Goal: Task Accomplishment & Management: Use online tool/utility

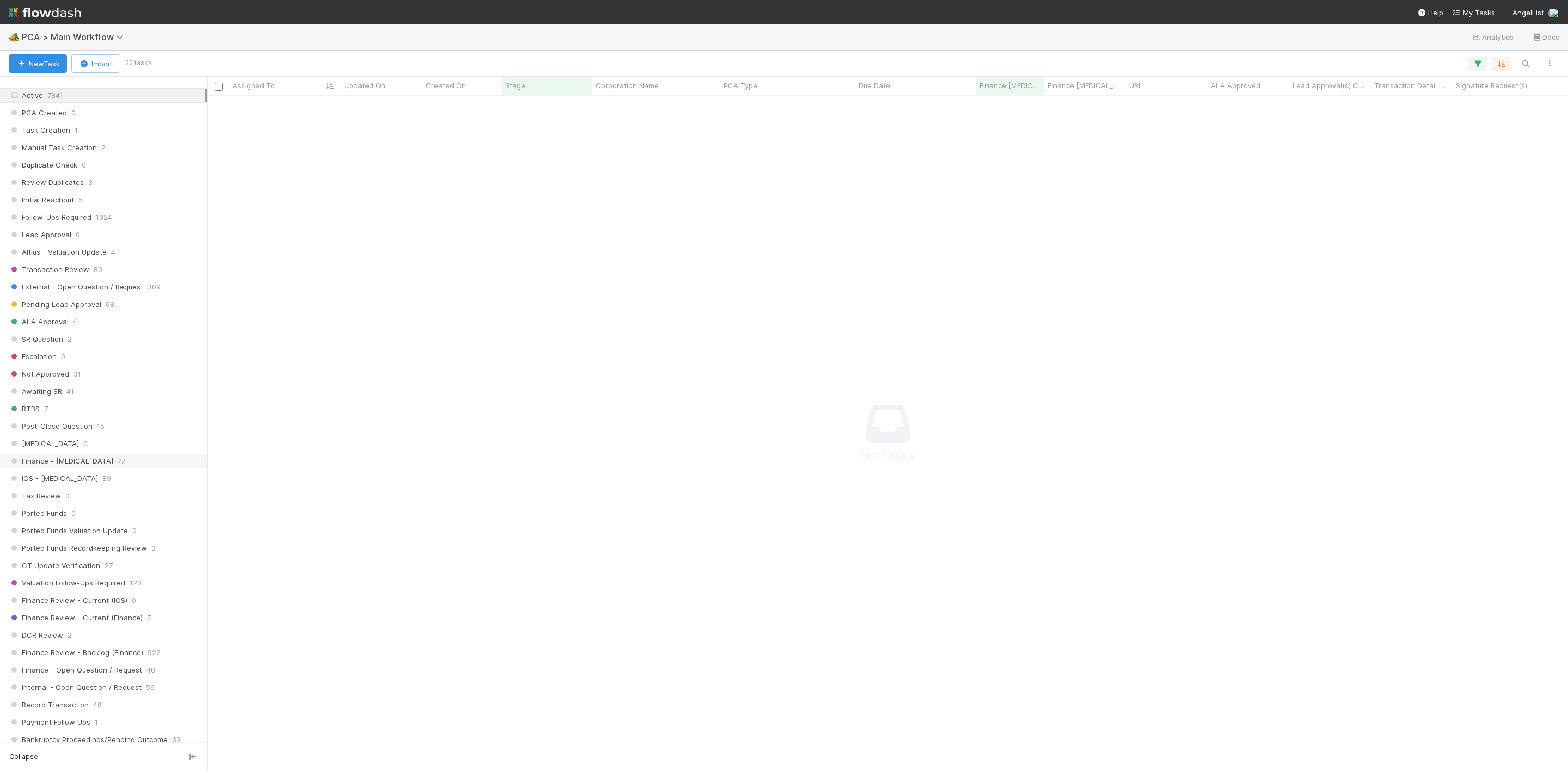
scroll to position [408, 0]
click at [1471, 65] on button "button" at bounding box center [1477, 64] width 20 height 14
click at [916, 234] on div "Loading..." at bounding box center [784, 386] width 1568 height 771
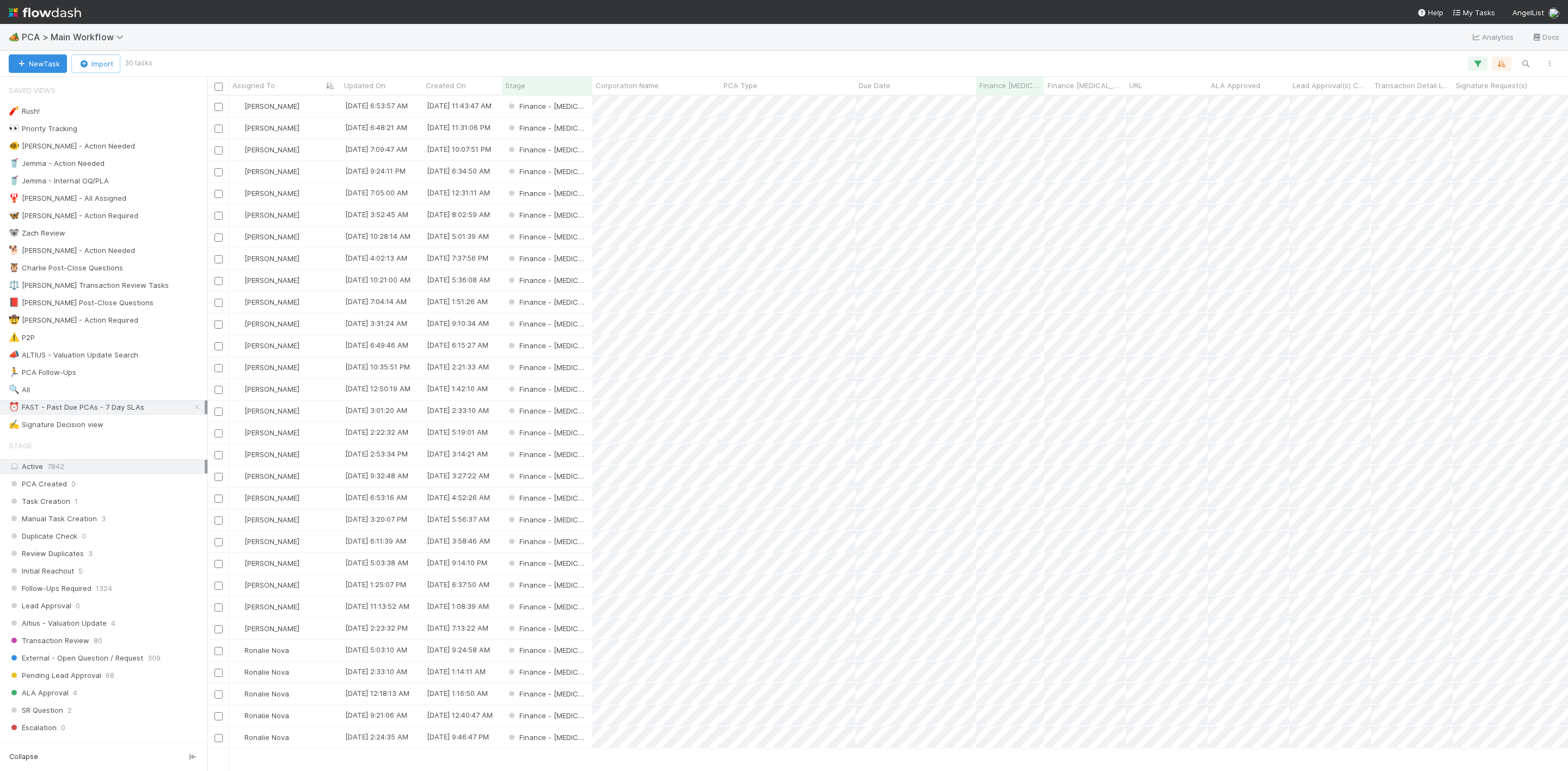
scroll to position [662, 1348]
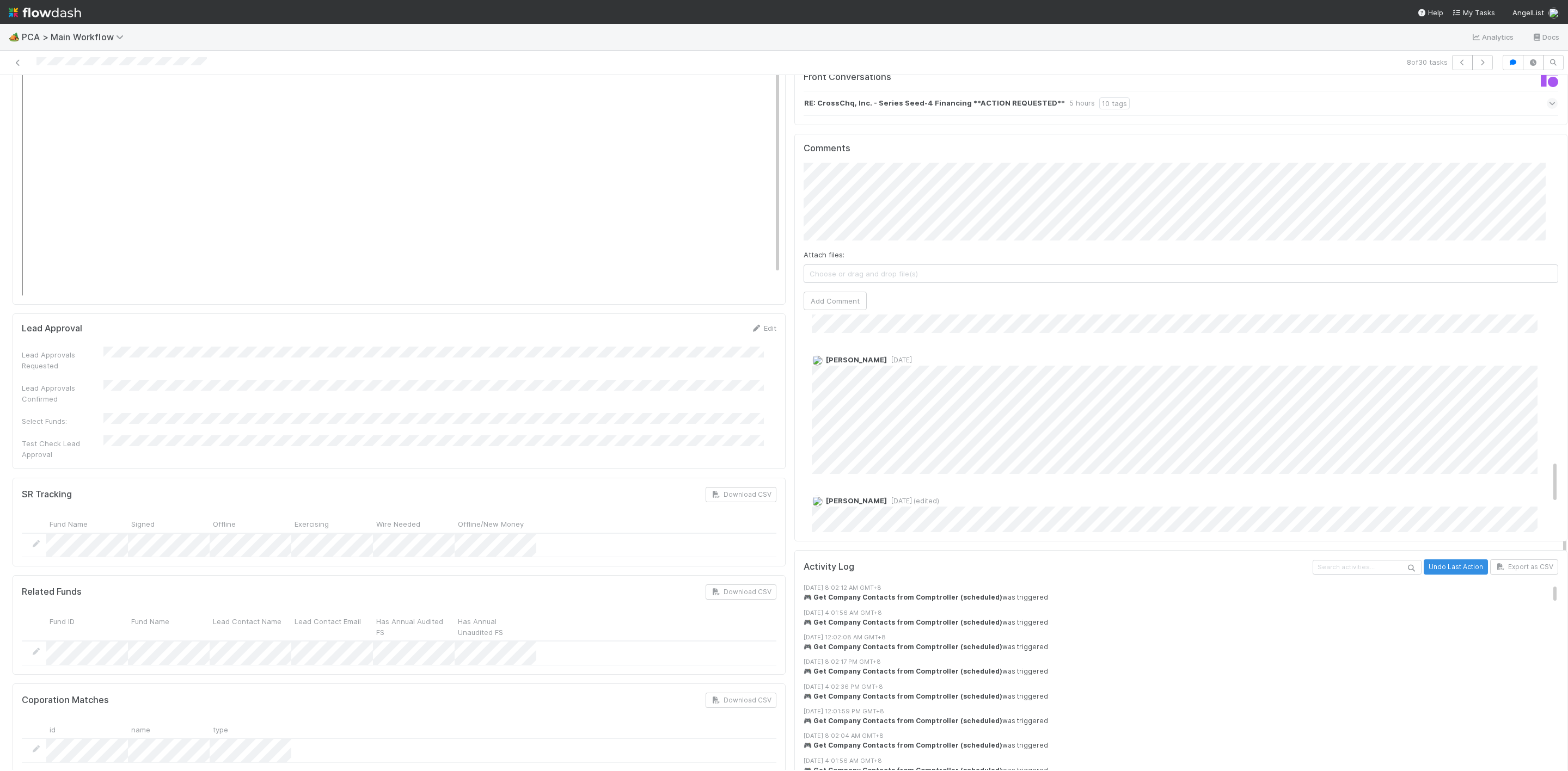
scroll to position [719, 0]
click at [928, 451] on div "A API 5 hours ago A API 5 hours ago A API 9 hours ago A API 9 hours ago A API 2…" at bounding box center [1188, 57] width 768 height 1103
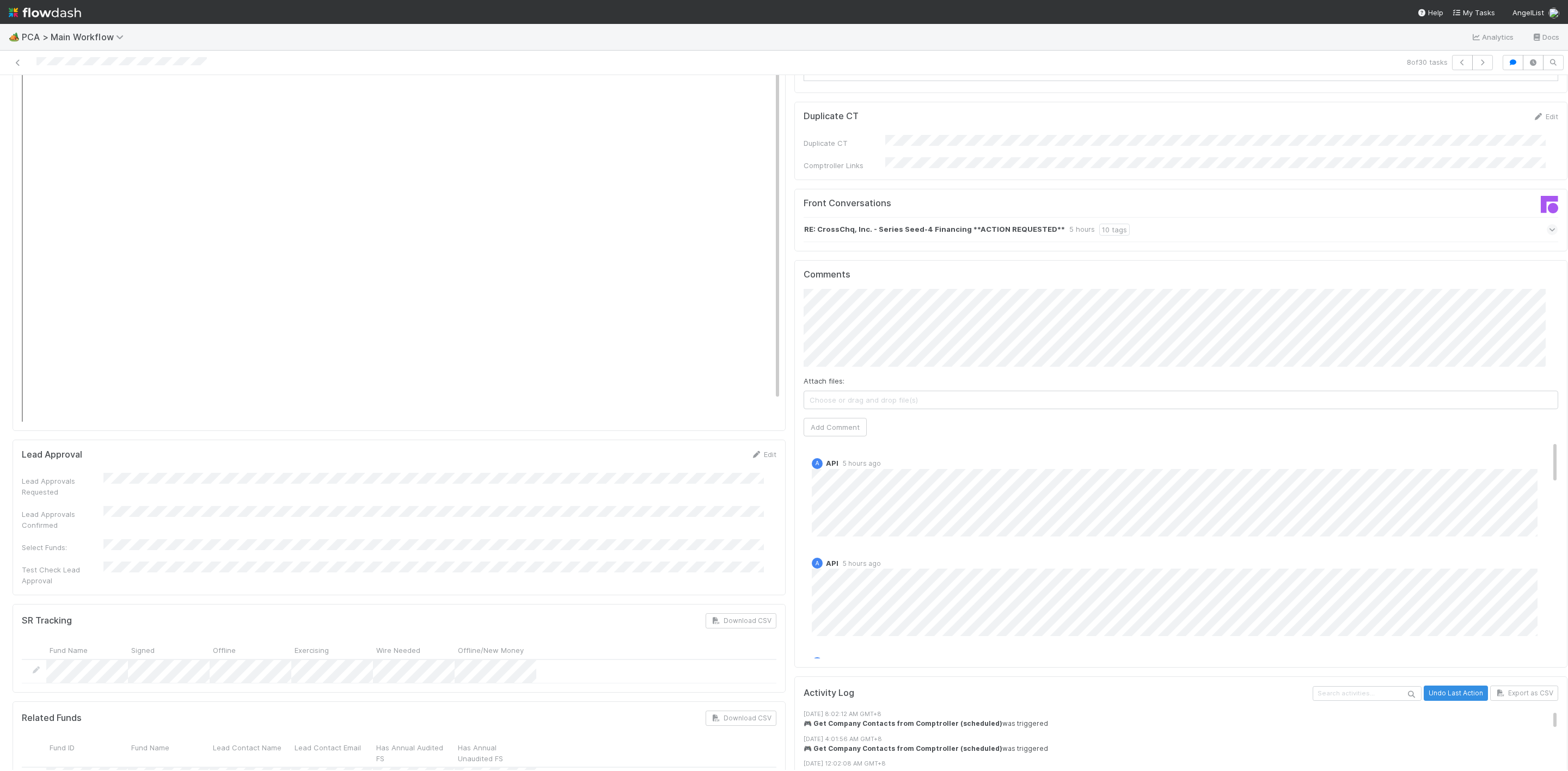
scroll to position [1434, 0]
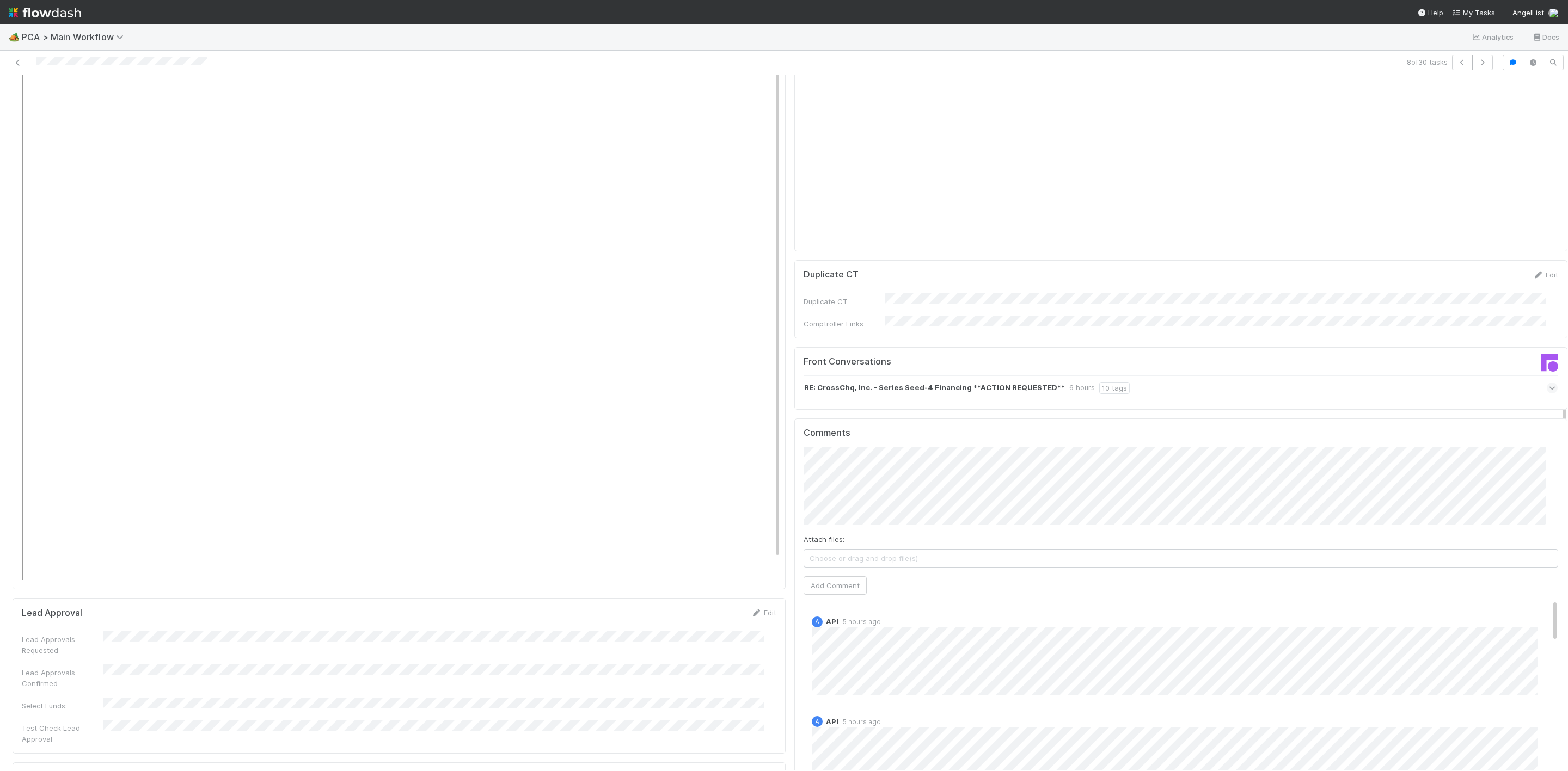
scroll to position [1271, 0]
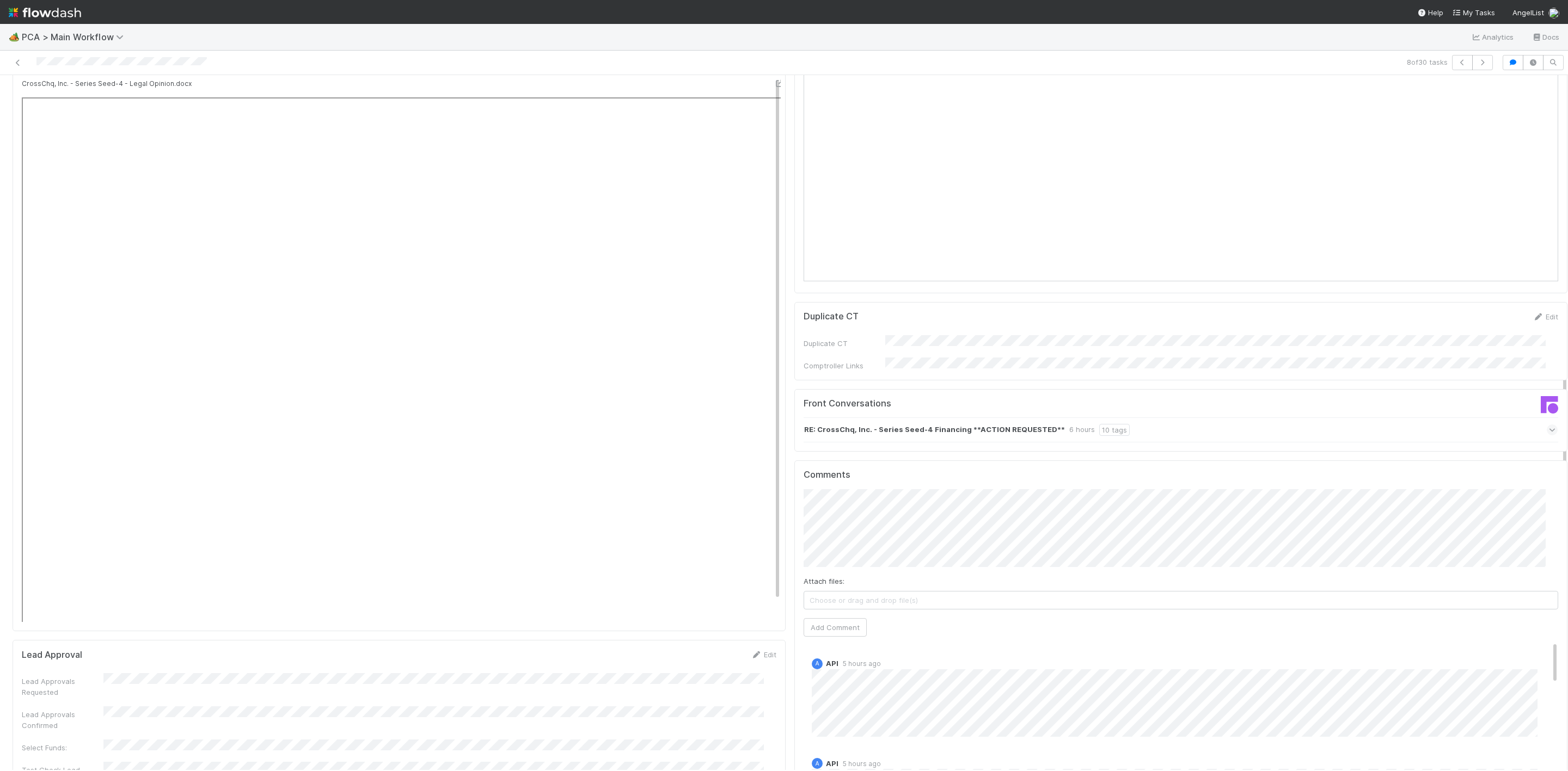
click at [776, 454] on div "Finance ICU SLA Edit Finance ICU Start Date Finance ICU Due Date Finance ICU SL…" at bounding box center [790, 520] width 1564 height 3369
type input "https://comptroller.internal.angellist.com/v/review_data_change_requests?compan…"
click at [1015, 454] on button "Ok" at bounding box center [1019, 448] width 23 height 19
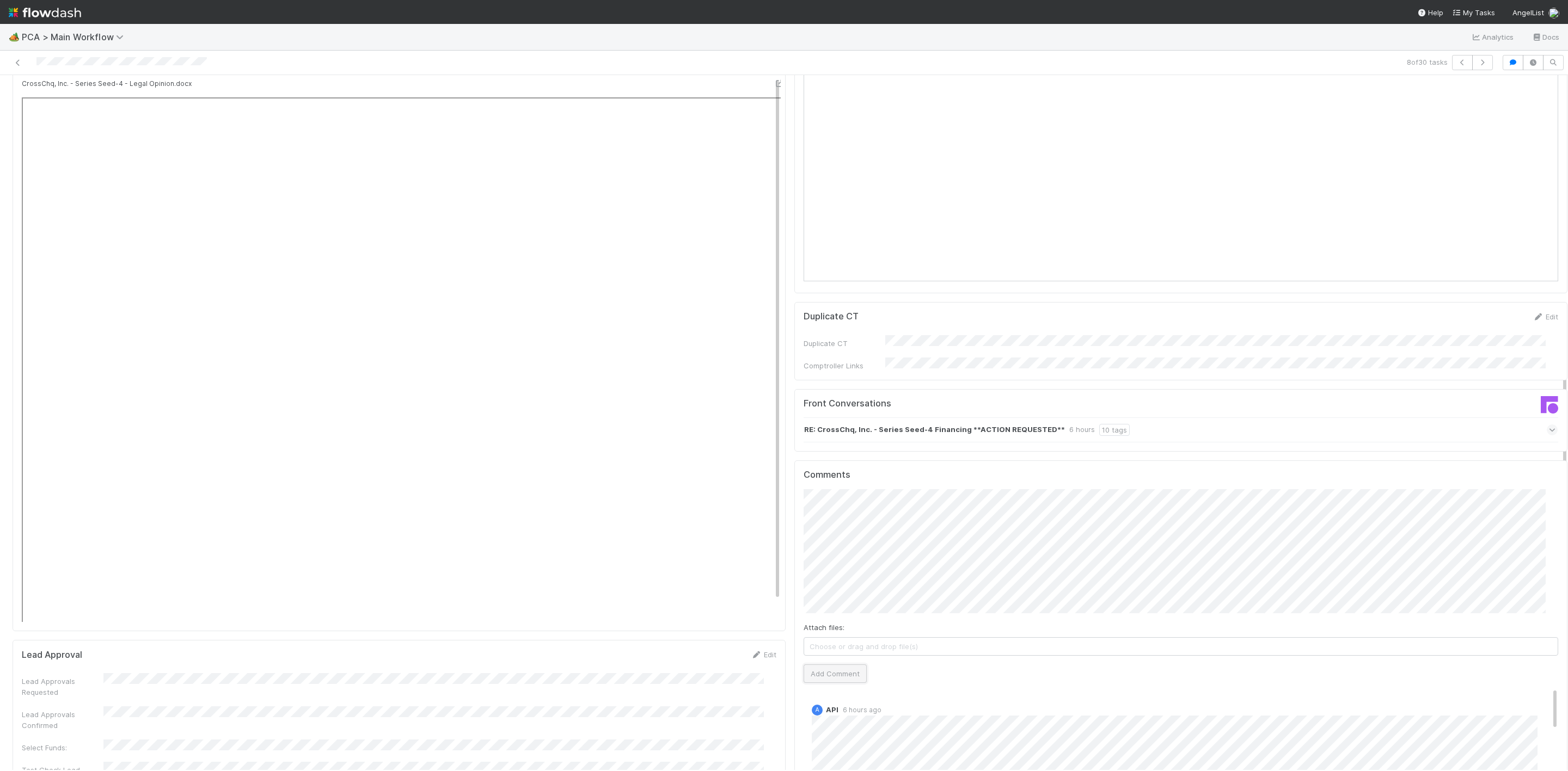
click at [837, 664] on button "Add Comment" at bounding box center [835, 674] width 63 height 19
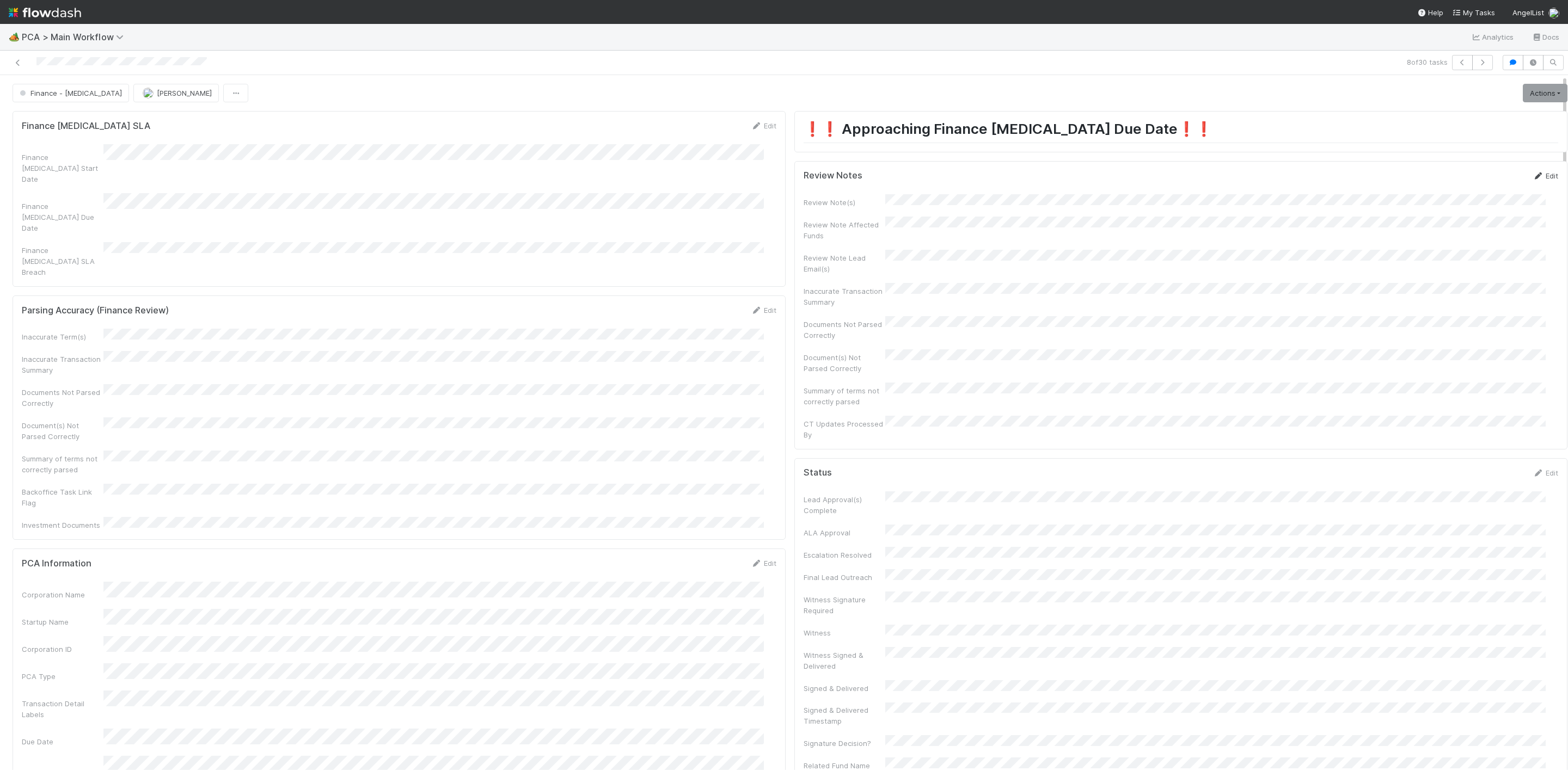
click at [1533, 177] on link "Edit" at bounding box center [1546, 175] width 25 height 8
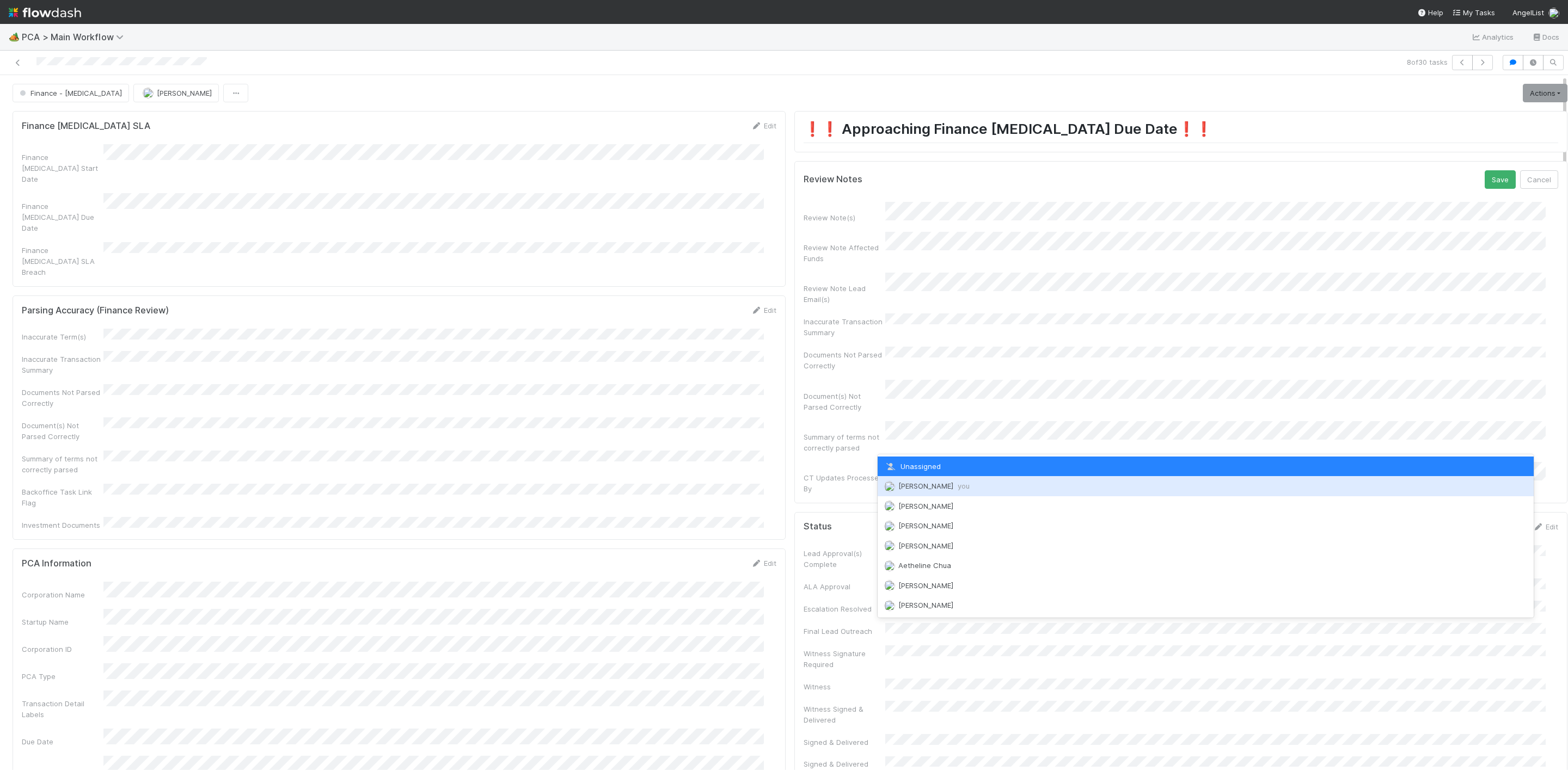
click at [927, 482] on span "Janice Garcia you" at bounding box center [934, 486] width 71 height 8
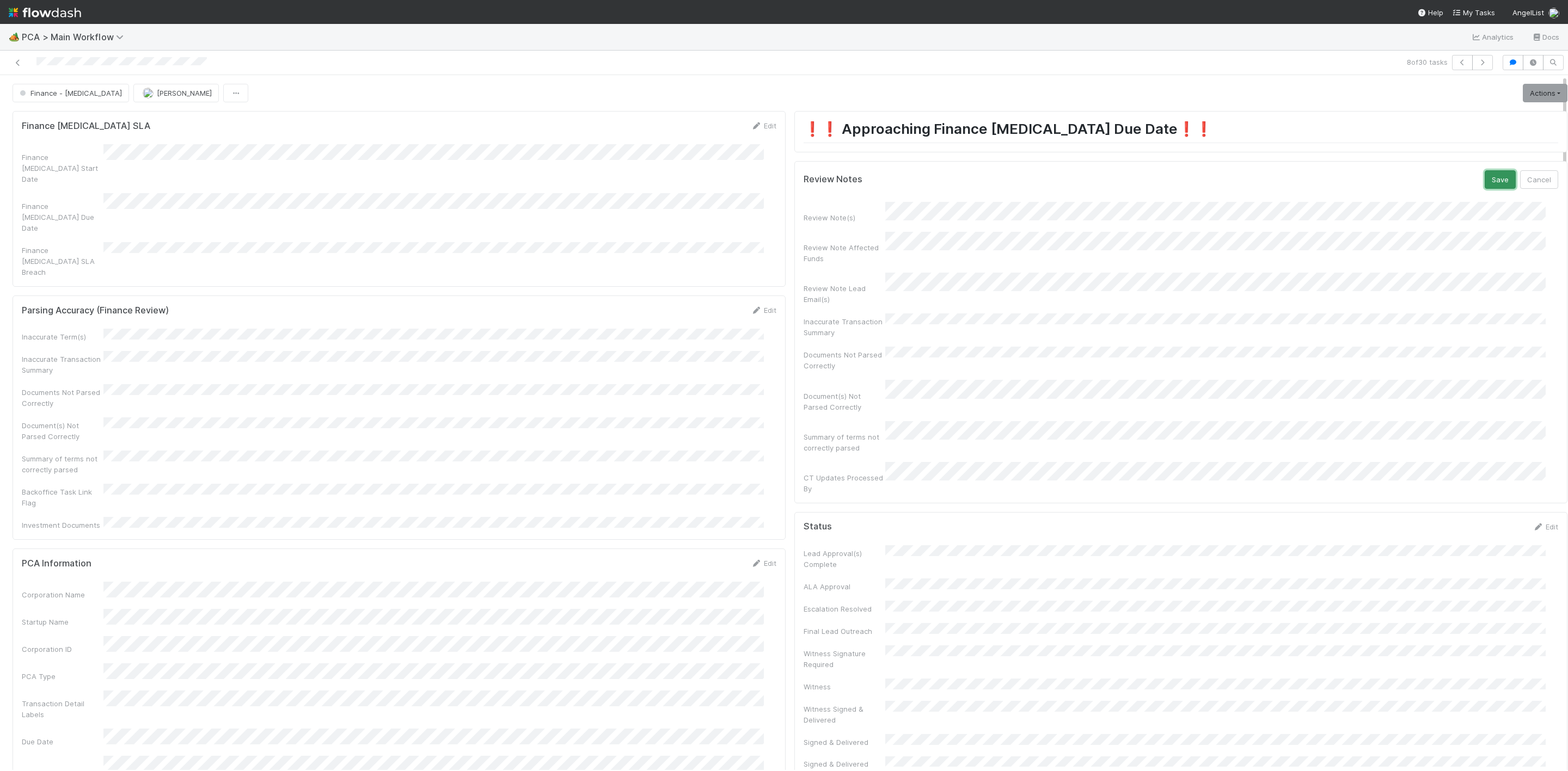
click at [1485, 186] on button "Save" at bounding box center [1500, 180] width 31 height 19
click at [1523, 102] on link "Actions" at bounding box center [1546, 94] width 45 height 19
click at [1433, 186] on button "Move to DCR Review" at bounding box center [1483, 193] width 176 height 15
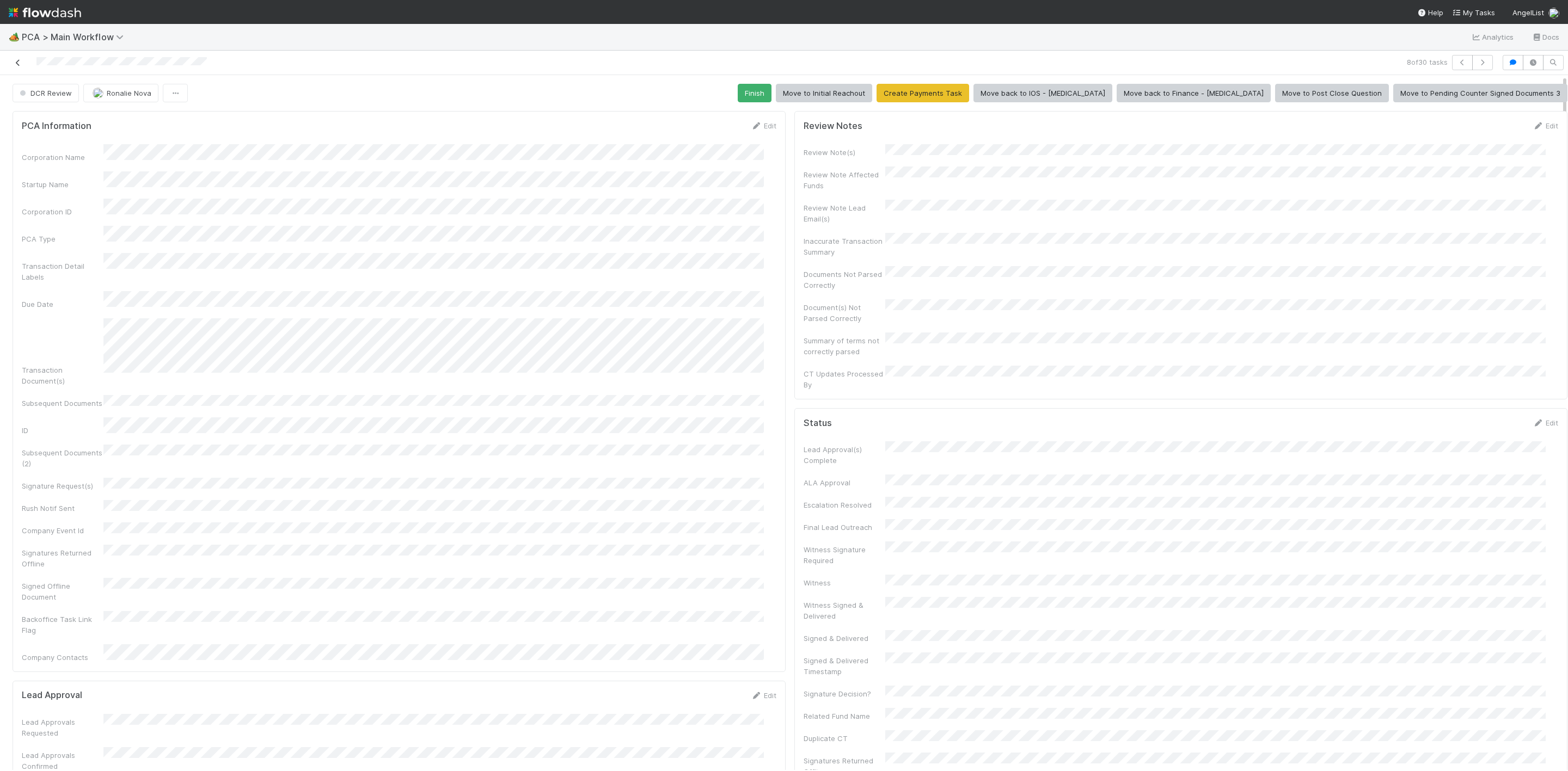
click at [15, 65] on icon at bounding box center [18, 63] width 11 height 7
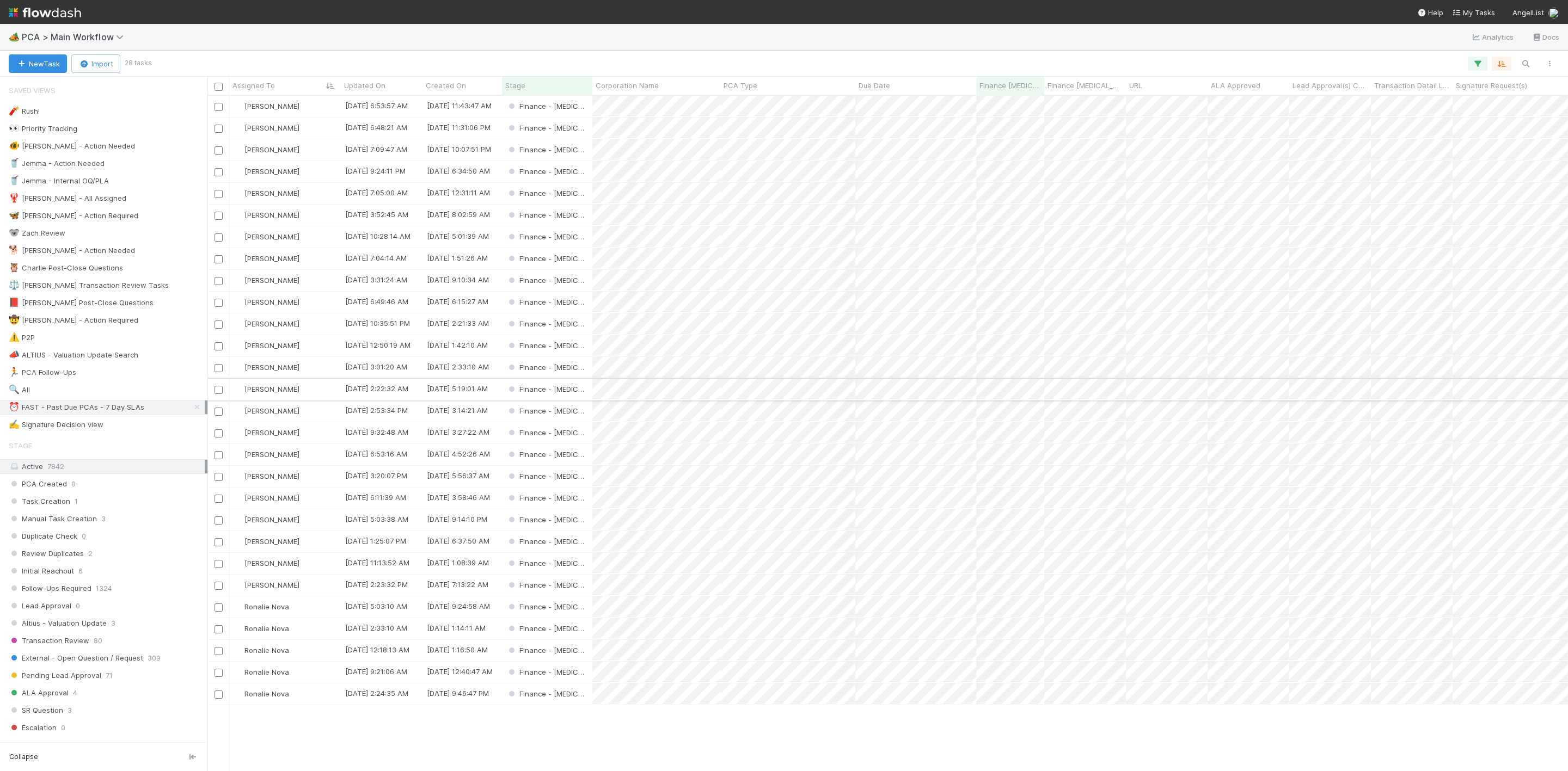
scroll to position [662, 1348]
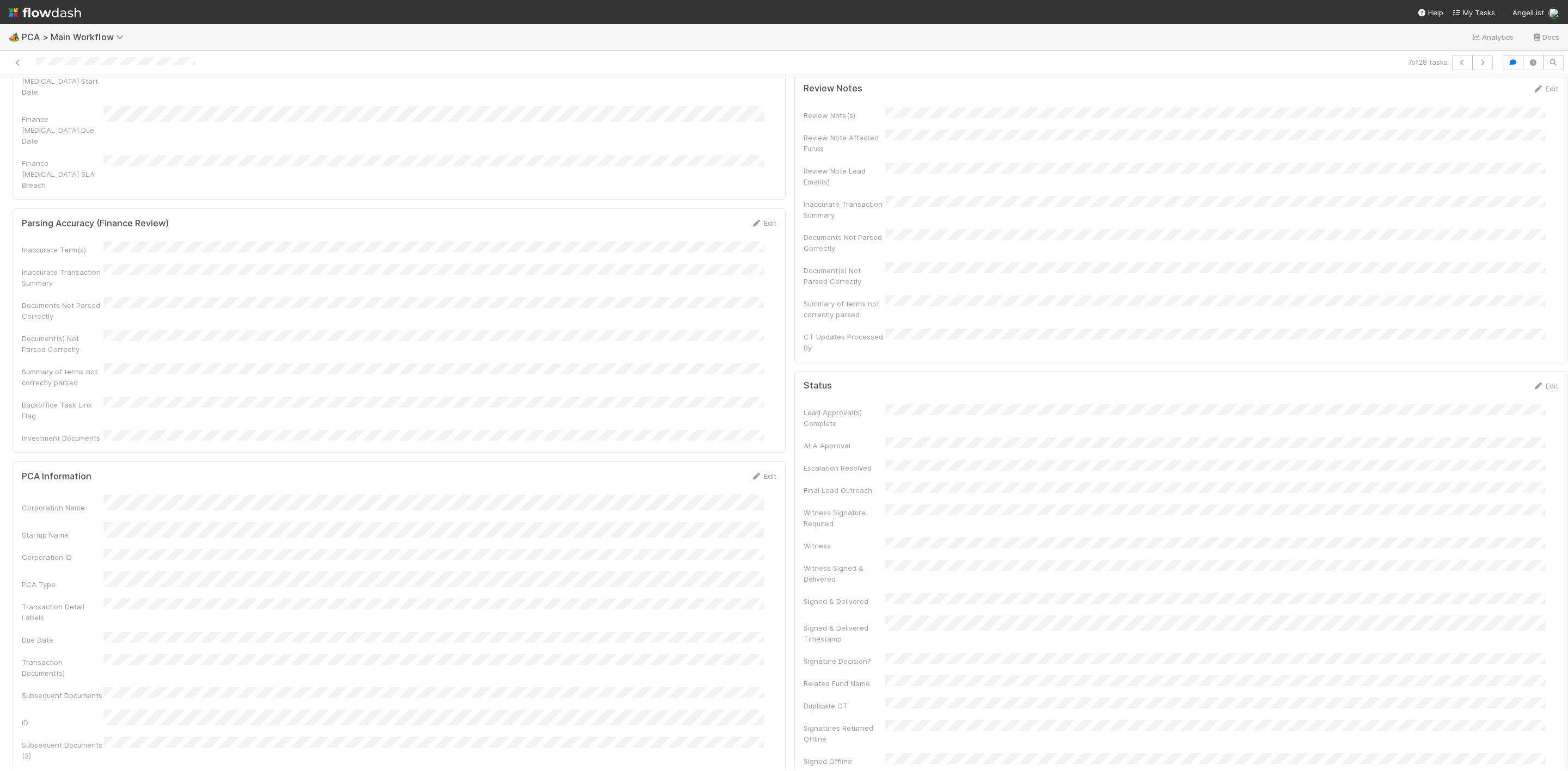
scroll to position [81, 0]
click at [94, 501] on div "Corporation Name" at bounding box center [399, 510] width 755 height 19
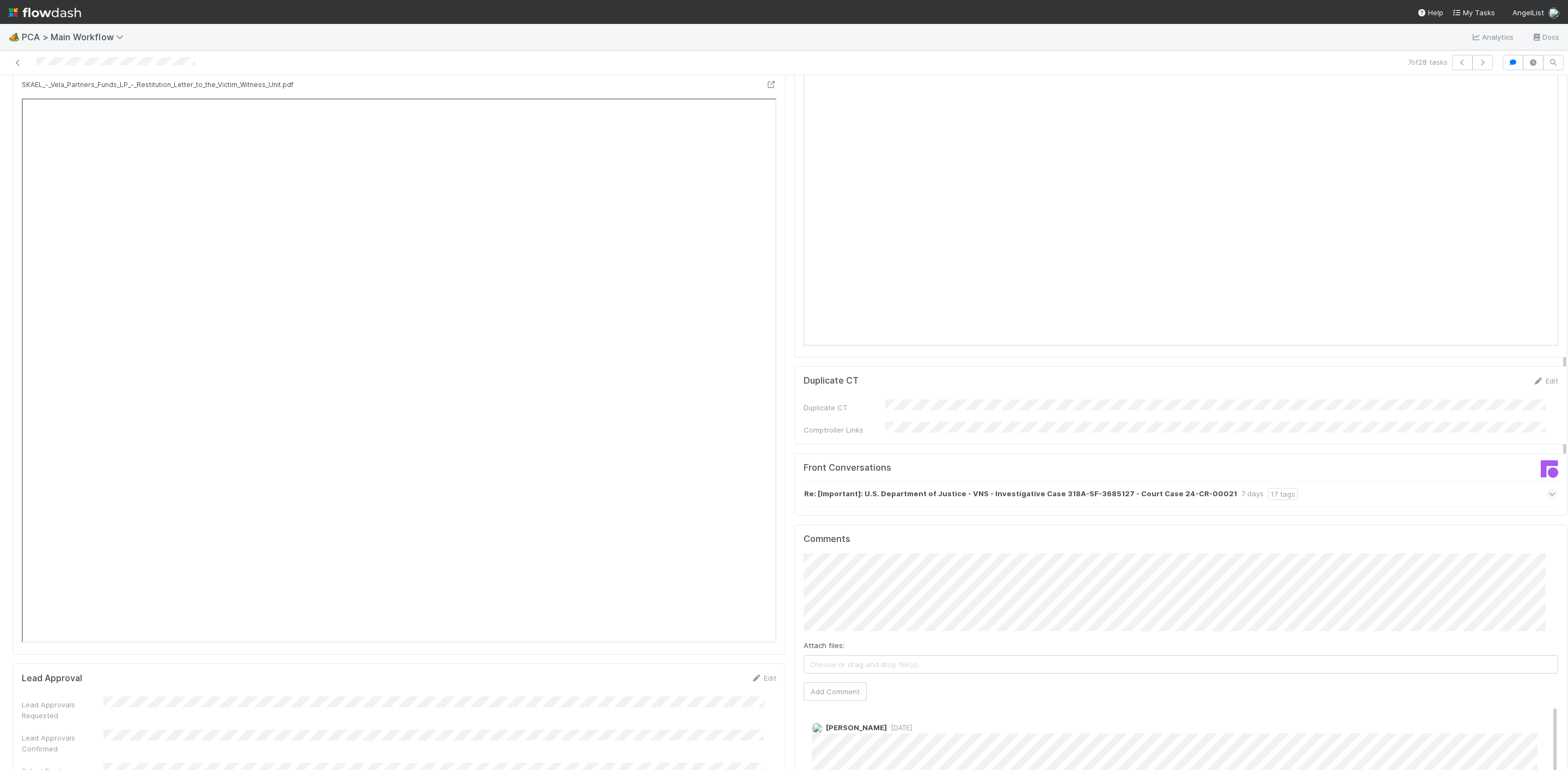
scroll to position [1306, 0]
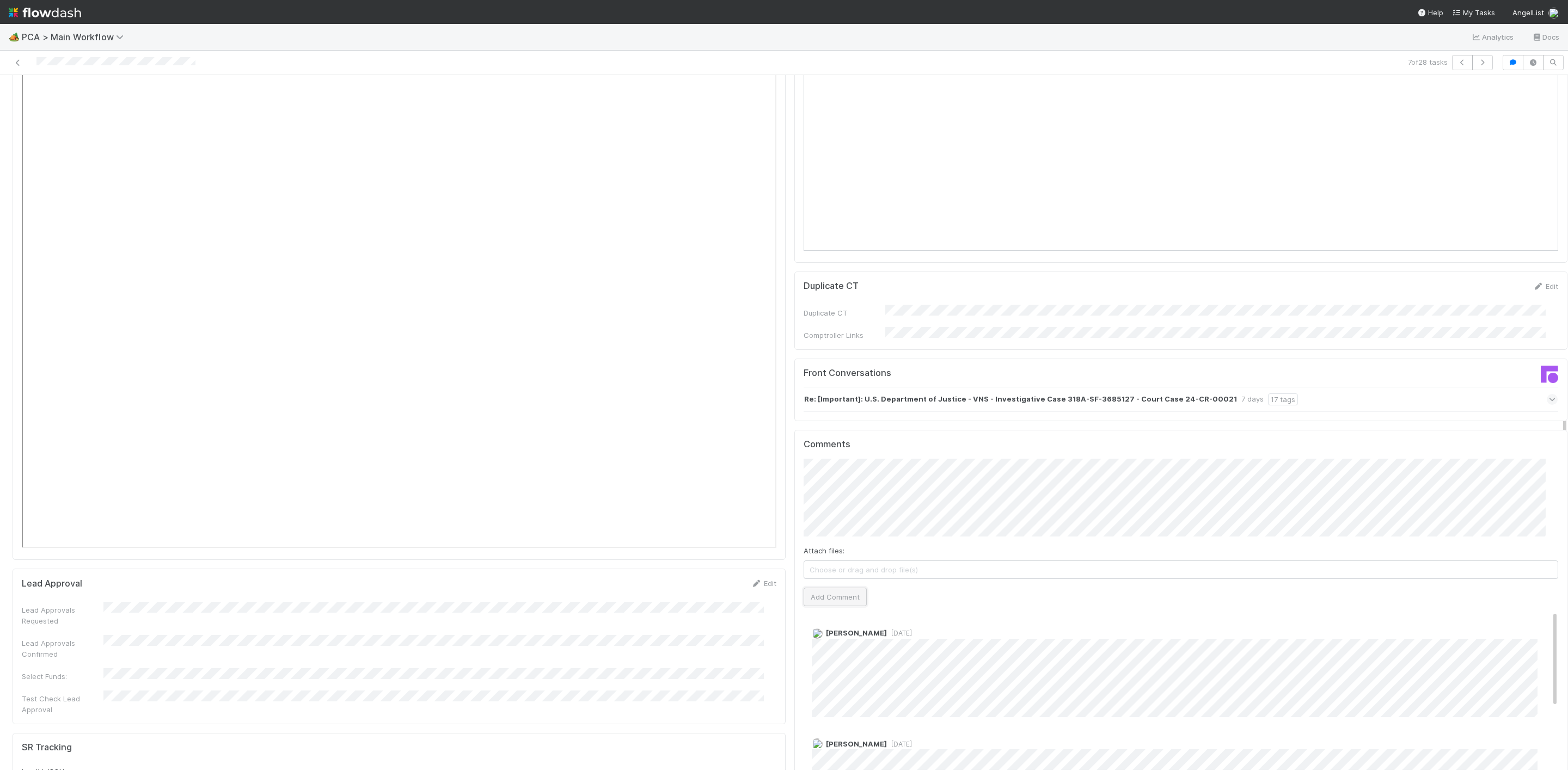
click at [828, 588] on button "Add Comment" at bounding box center [835, 597] width 63 height 19
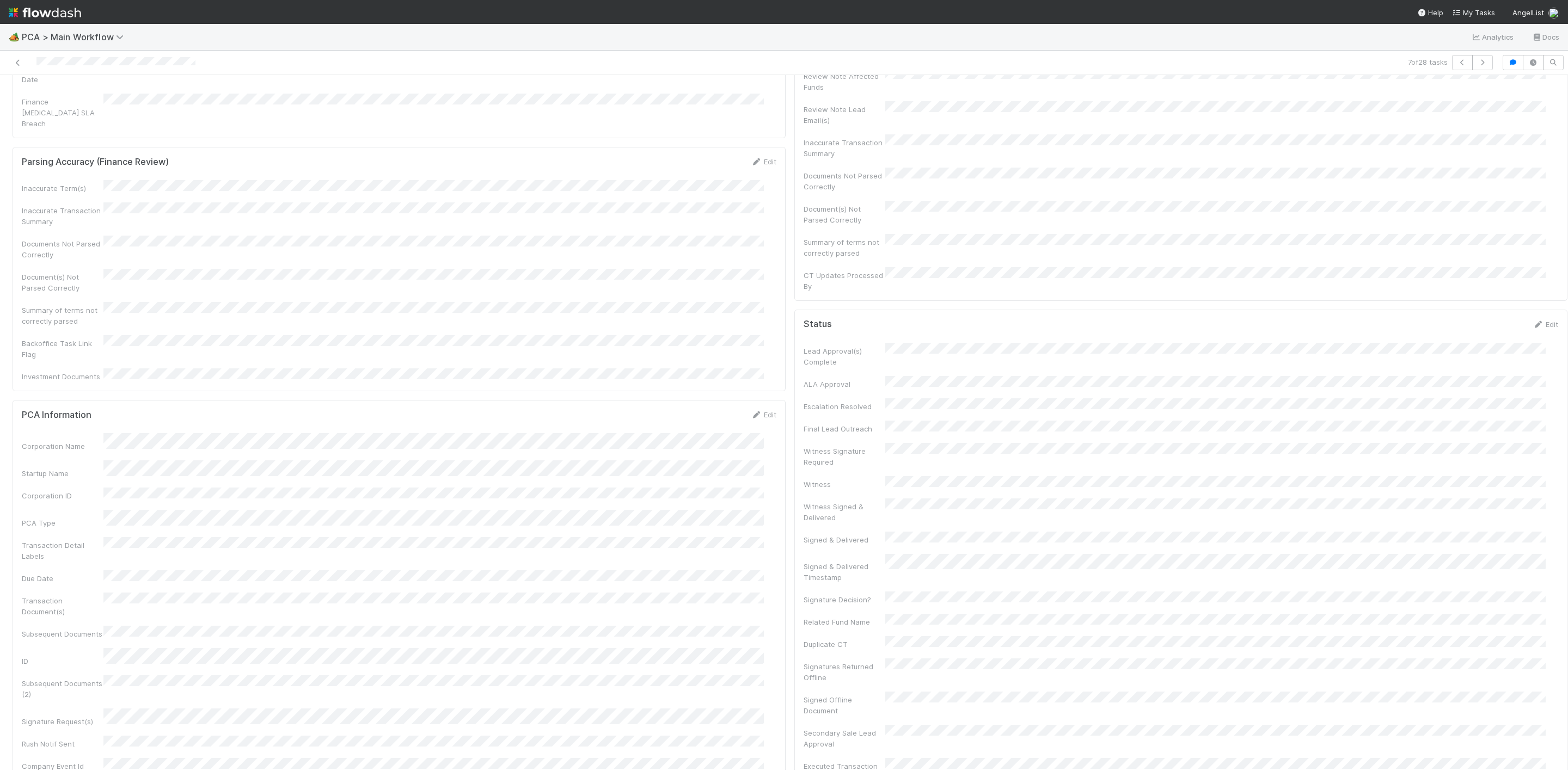
scroll to position [0, 0]
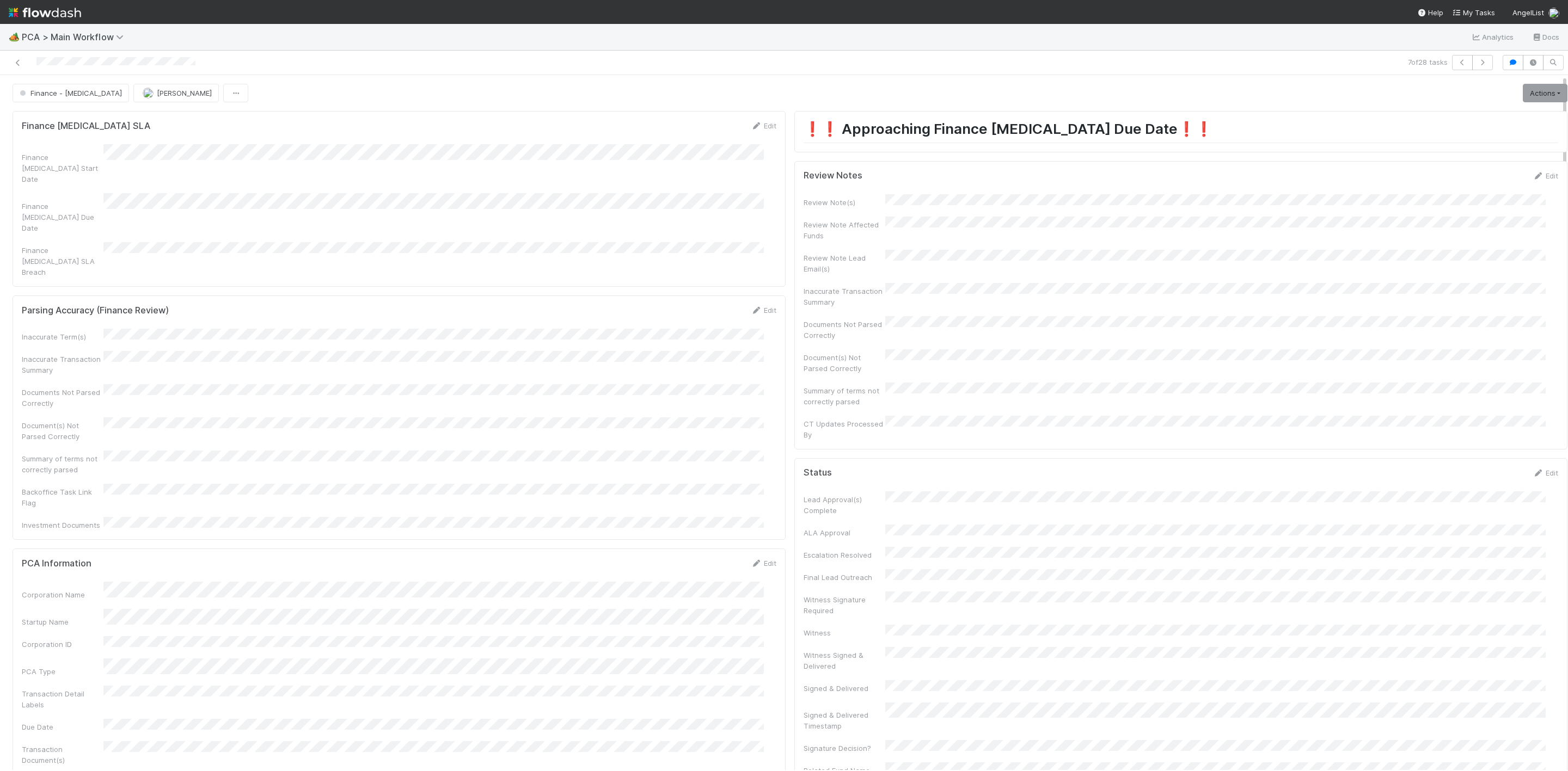
click at [1528, 171] on div "Review Notes Edit Review Note(s) Review Note Affected Funds Review Note Lead Em…" at bounding box center [1181, 305] width 773 height 288
click at [1533, 177] on link "Edit" at bounding box center [1546, 175] width 25 height 8
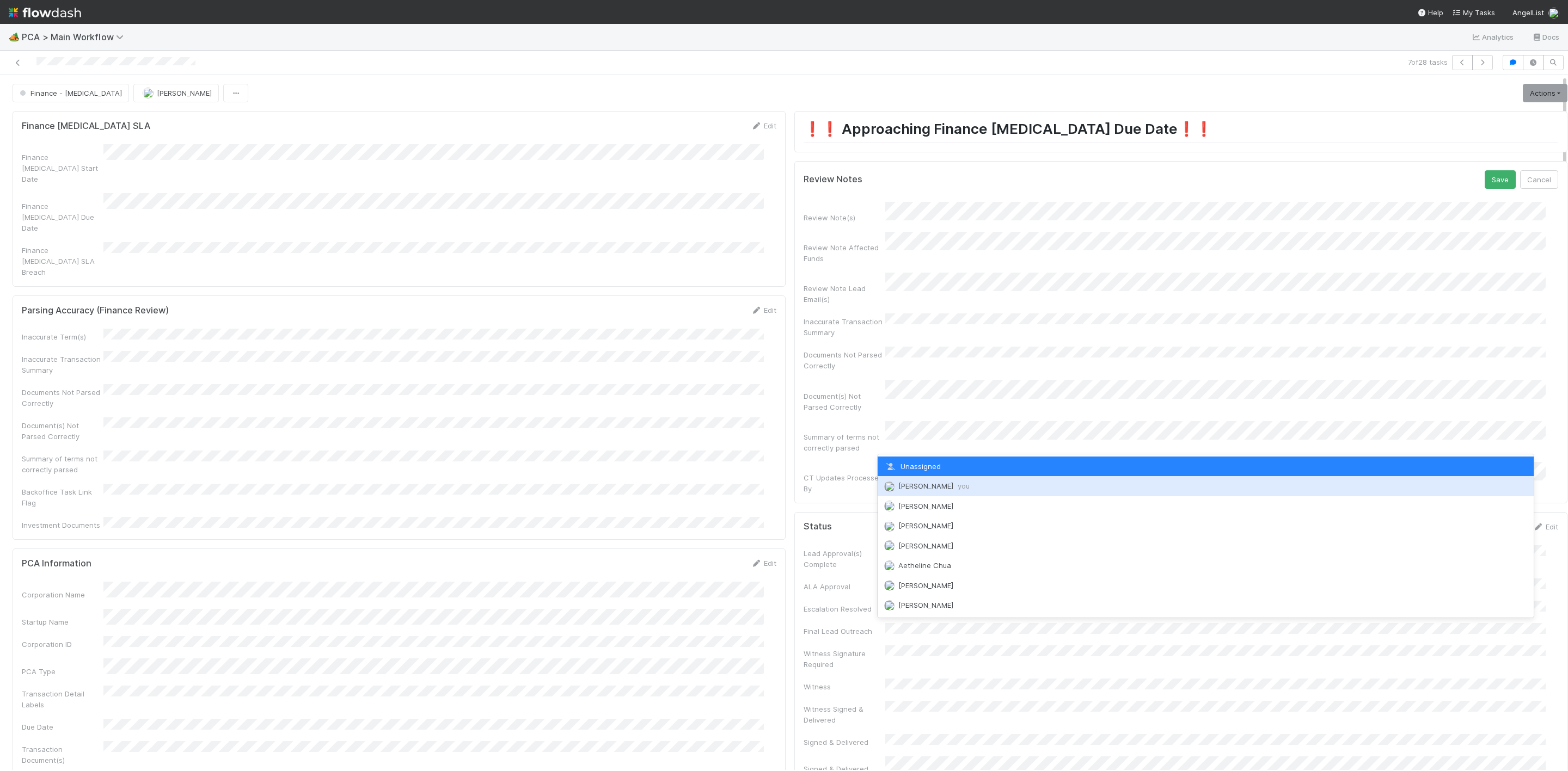
click at [938, 490] on div "Janice Garcia you" at bounding box center [1206, 486] width 656 height 20
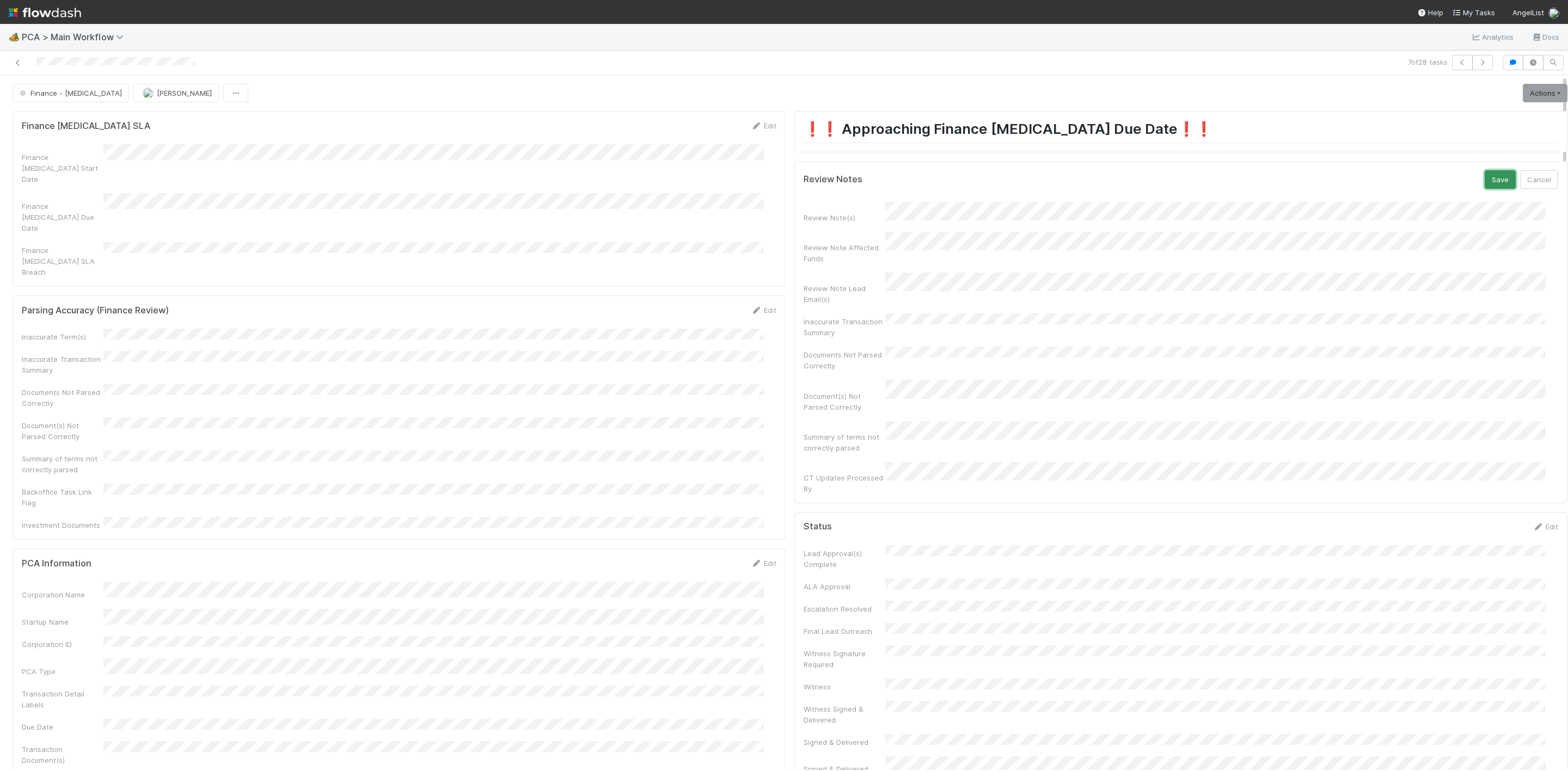
click at [1487, 183] on button "Save" at bounding box center [1500, 180] width 31 height 19
click at [1530, 100] on link "Actions" at bounding box center [1546, 94] width 45 height 19
click at [1446, 148] on button "Move to Finance Review" at bounding box center [1483, 147] width 176 height 15
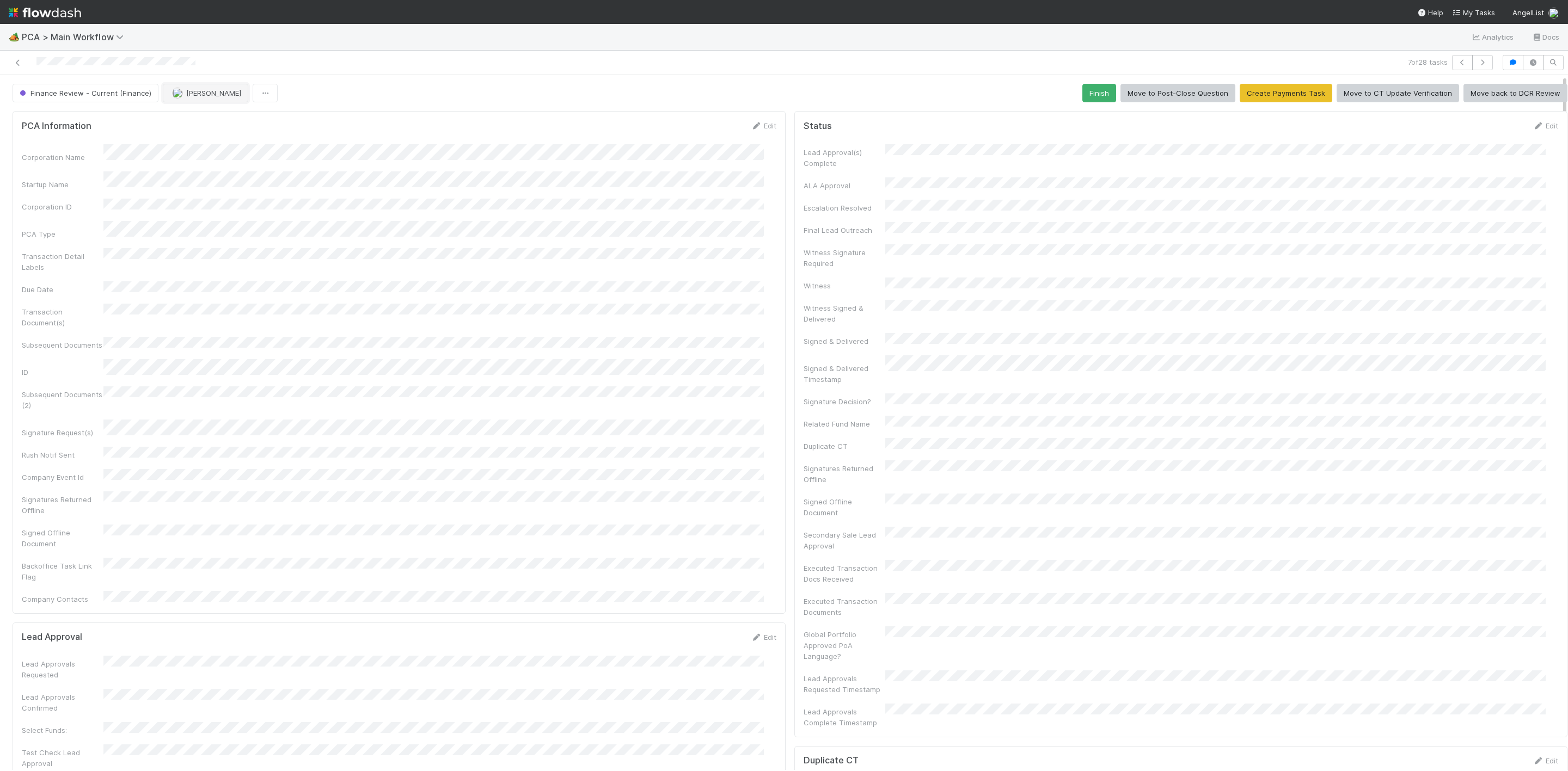
click at [188, 100] on button "[PERSON_NAME]" at bounding box center [205, 94] width 85 height 19
click at [202, 126] on div "Kevin Fawcett" at bounding box center [233, 122] width 153 height 20
click at [18, 62] on icon at bounding box center [18, 63] width 11 height 7
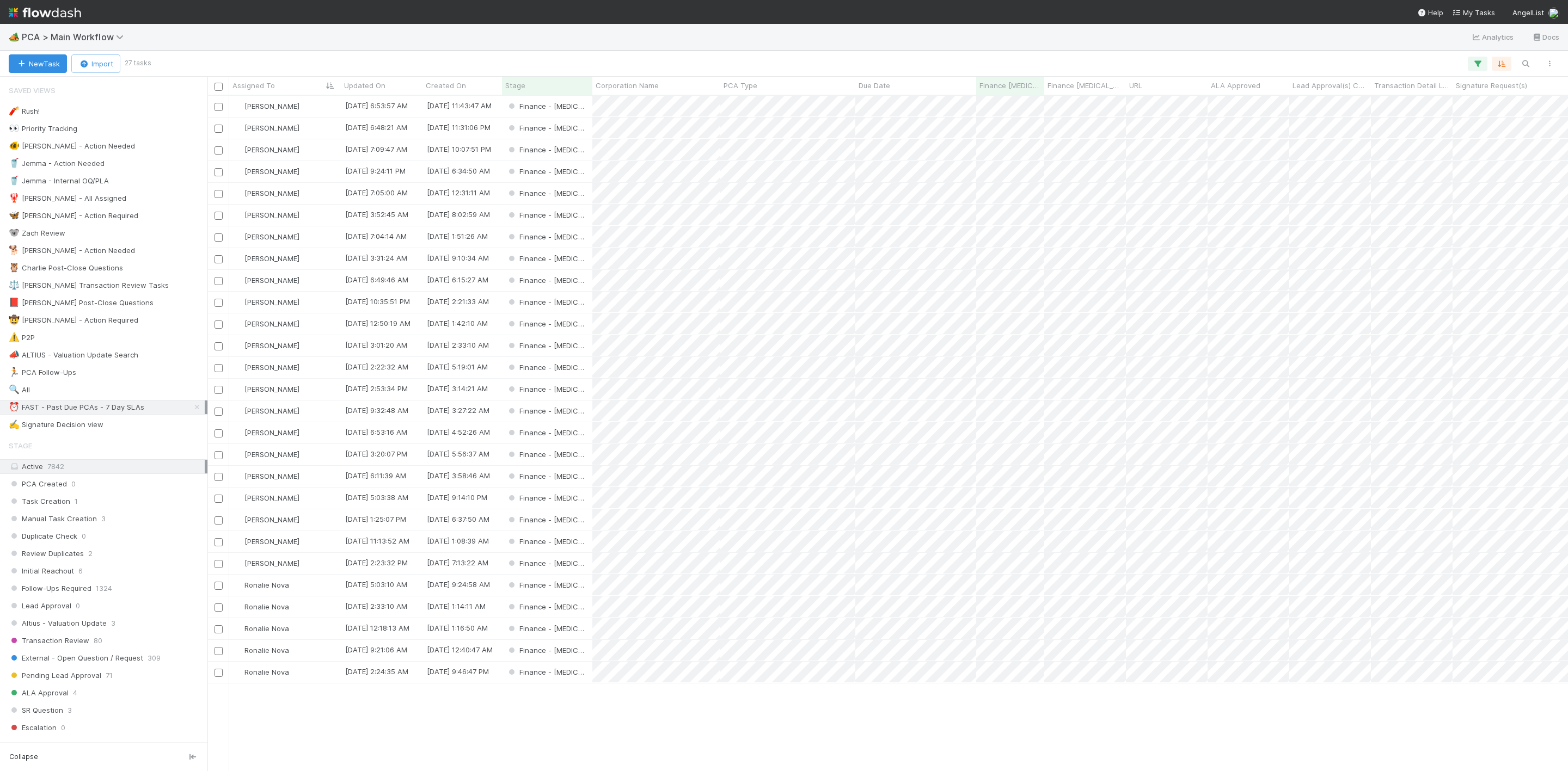
scroll to position [662, 1348]
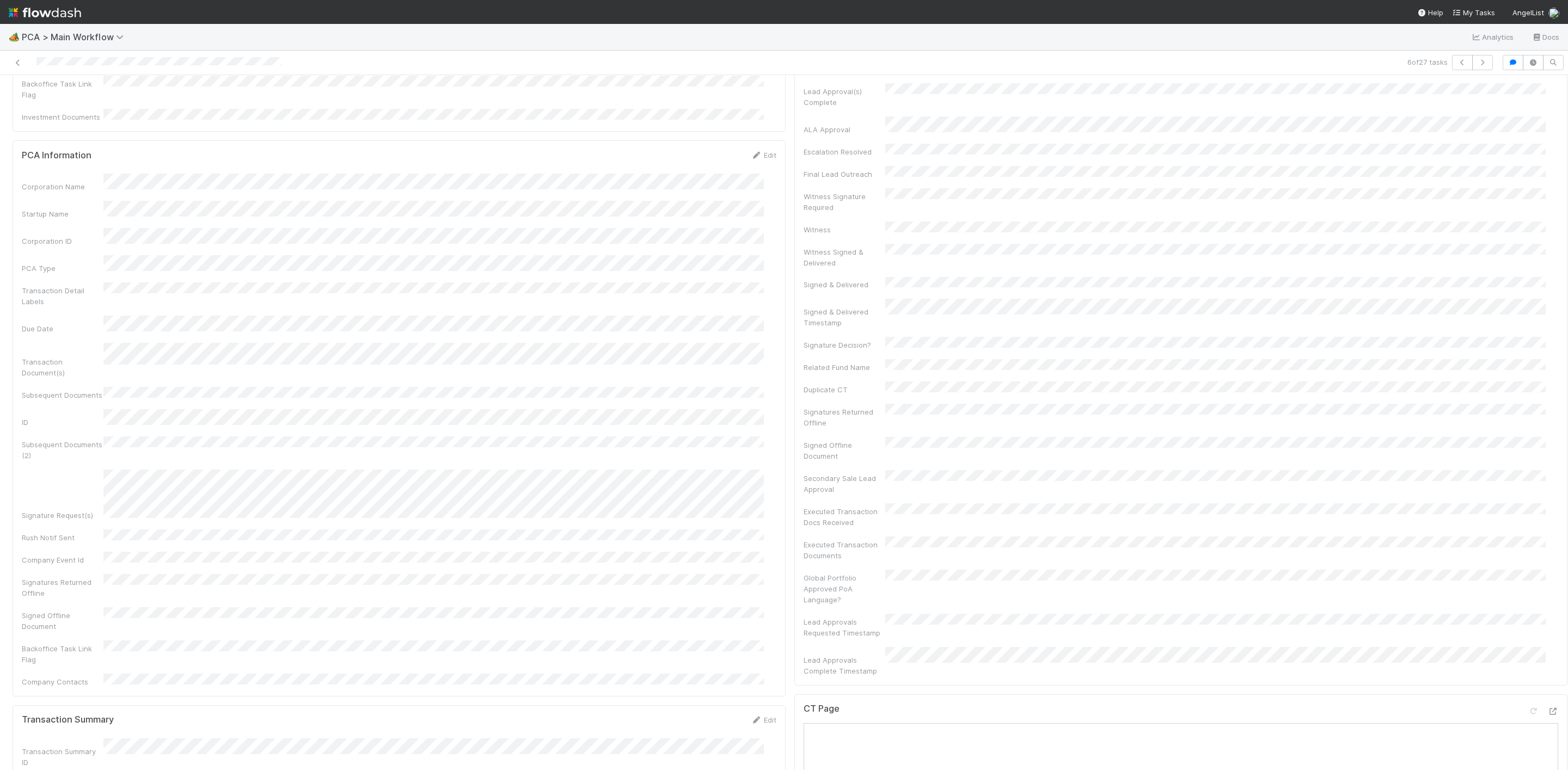
scroll to position [653, 0]
click at [1534, 450] on div "CT Page" at bounding box center [1181, 688] width 773 height 476
click at [1547, 463] on icon at bounding box center [1553, 467] width 11 height 7
click at [1547, 458] on icon at bounding box center [1553, 462] width 11 height 7
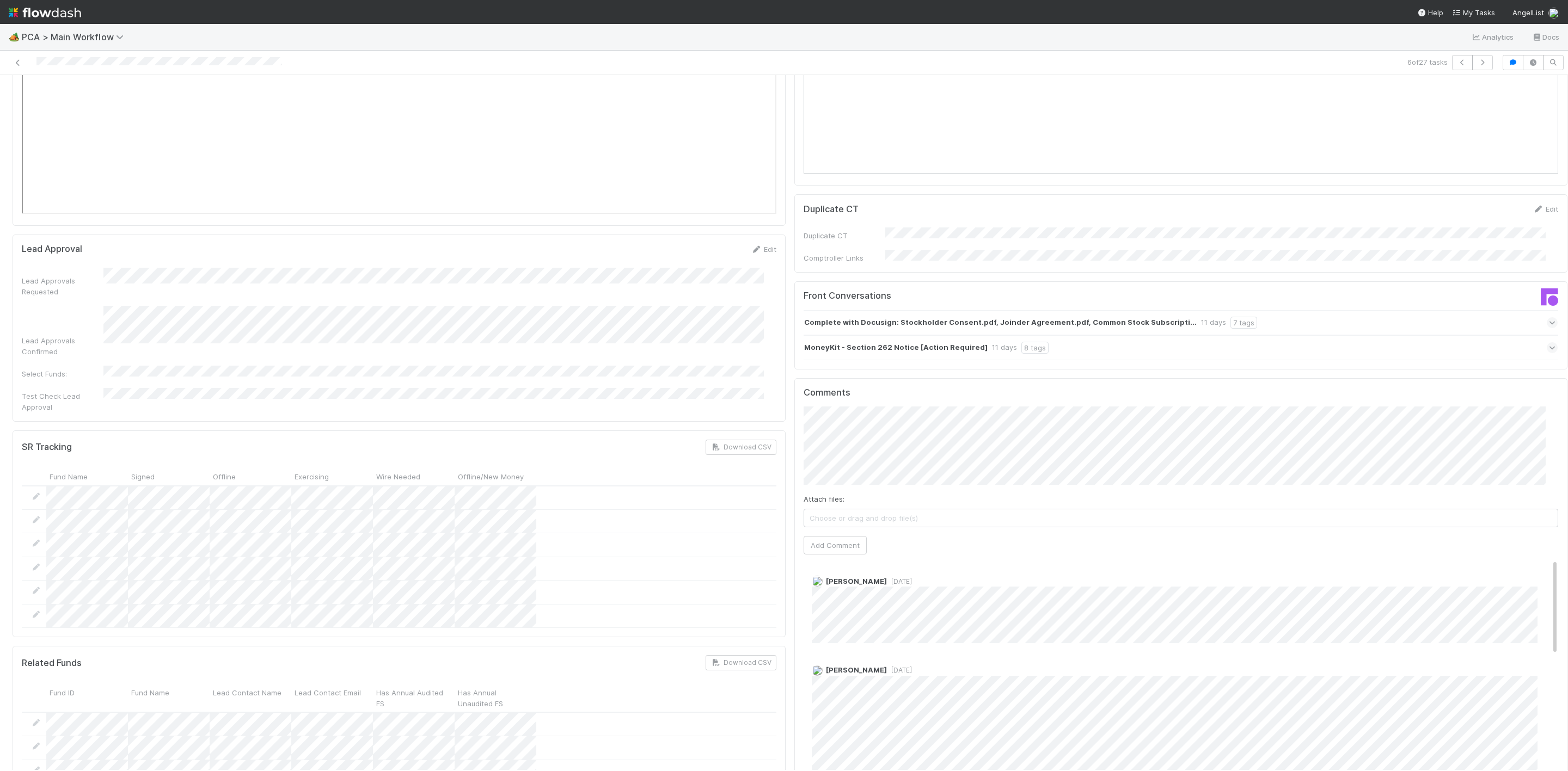
scroll to position [1715, 0]
click at [464, 268] on div "Lead Approvals Requested Lead Approvals Confirmed Select Funds: Test Check Lead…" at bounding box center [399, 340] width 755 height 145
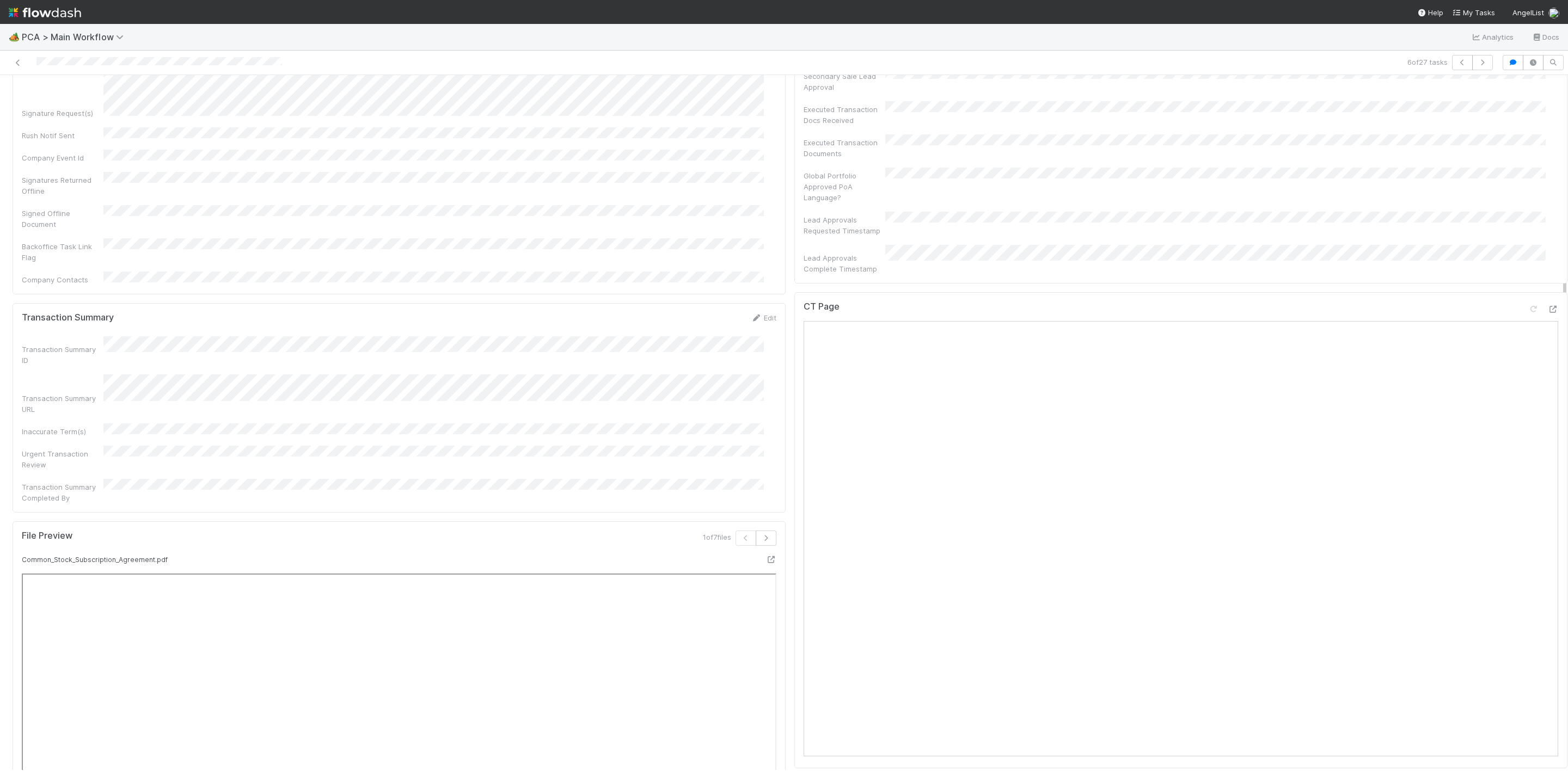
scroll to position [898, 0]
click at [755, 444] on button "button" at bounding box center [766, 451] width 21 height 15
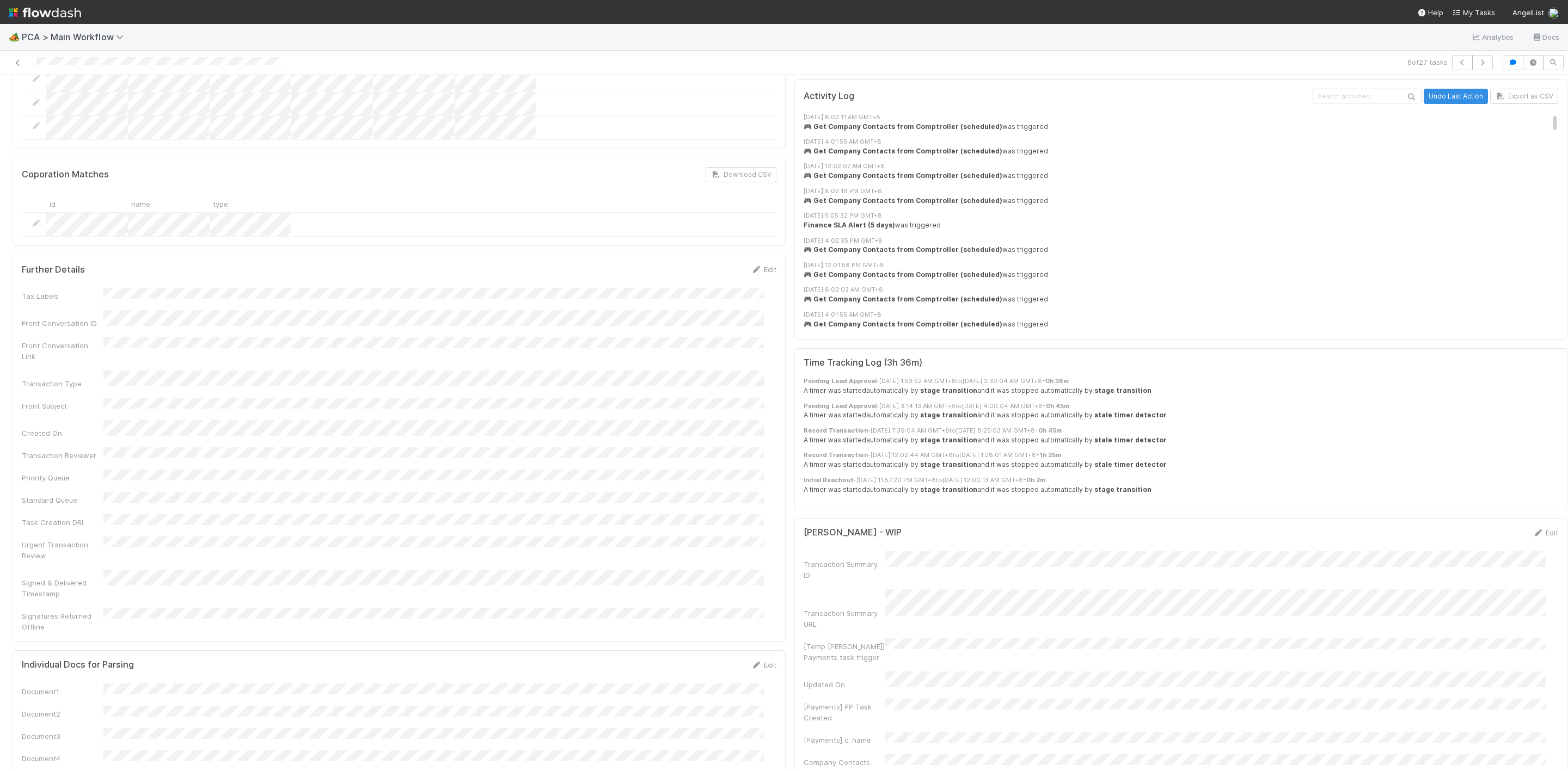
scroll to position [2368, 0]
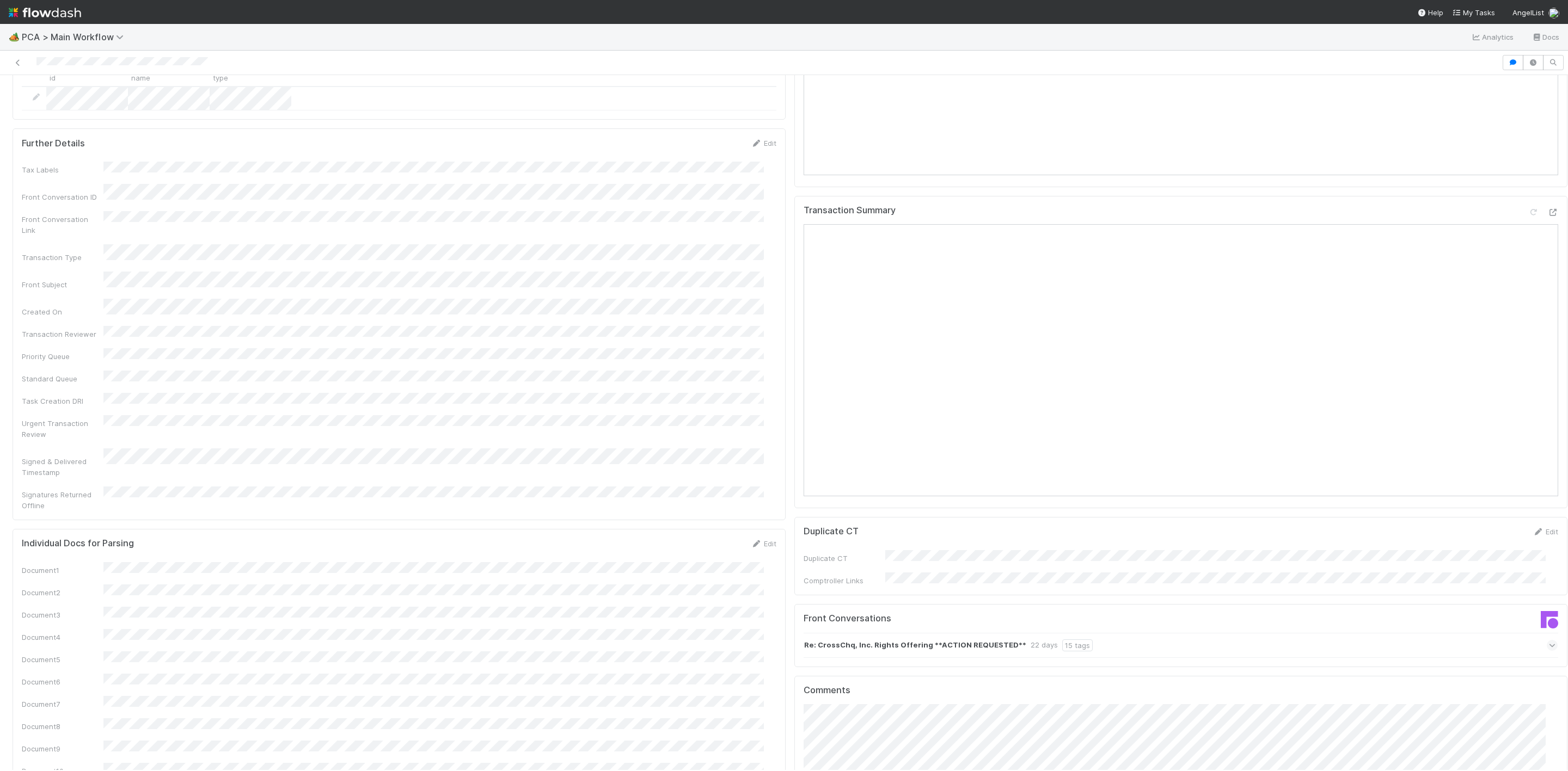
scroll to position [980, 0]
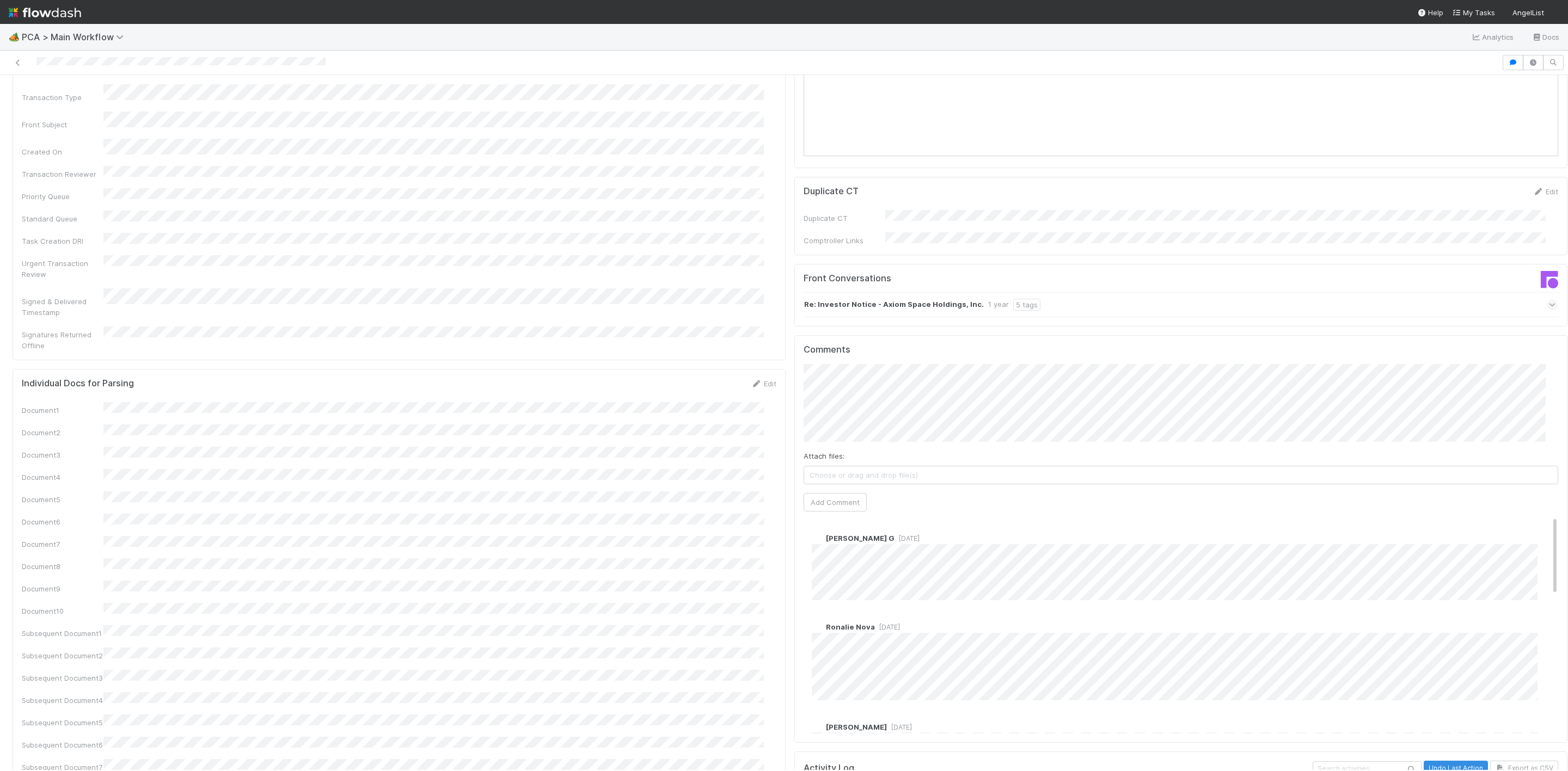
scroll to position [1388, 0]
click at [875, 616] on span "1 year ago" at bounding box center [887, 619] width 25 height 8
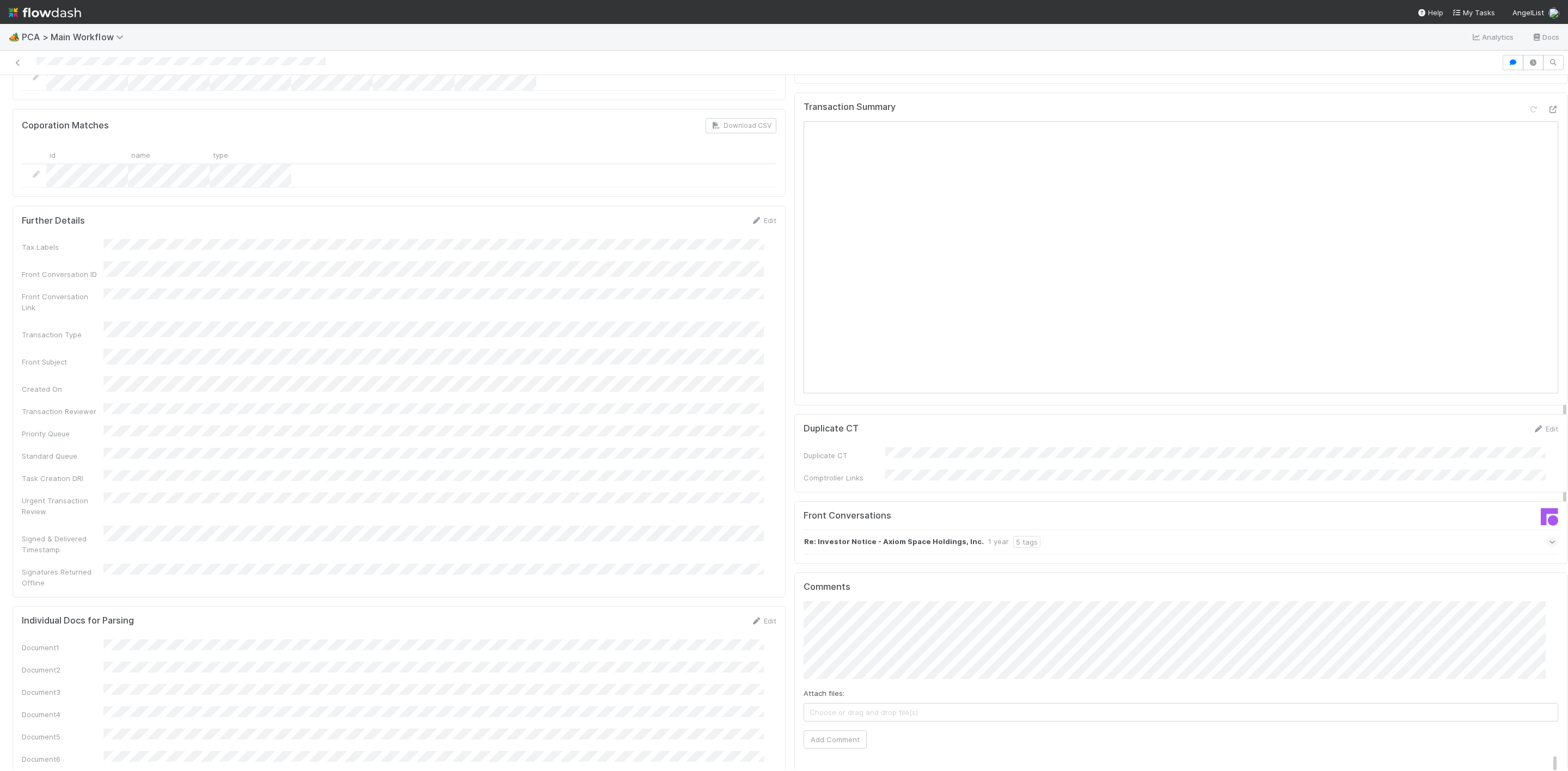
scroll to position [898, 0]
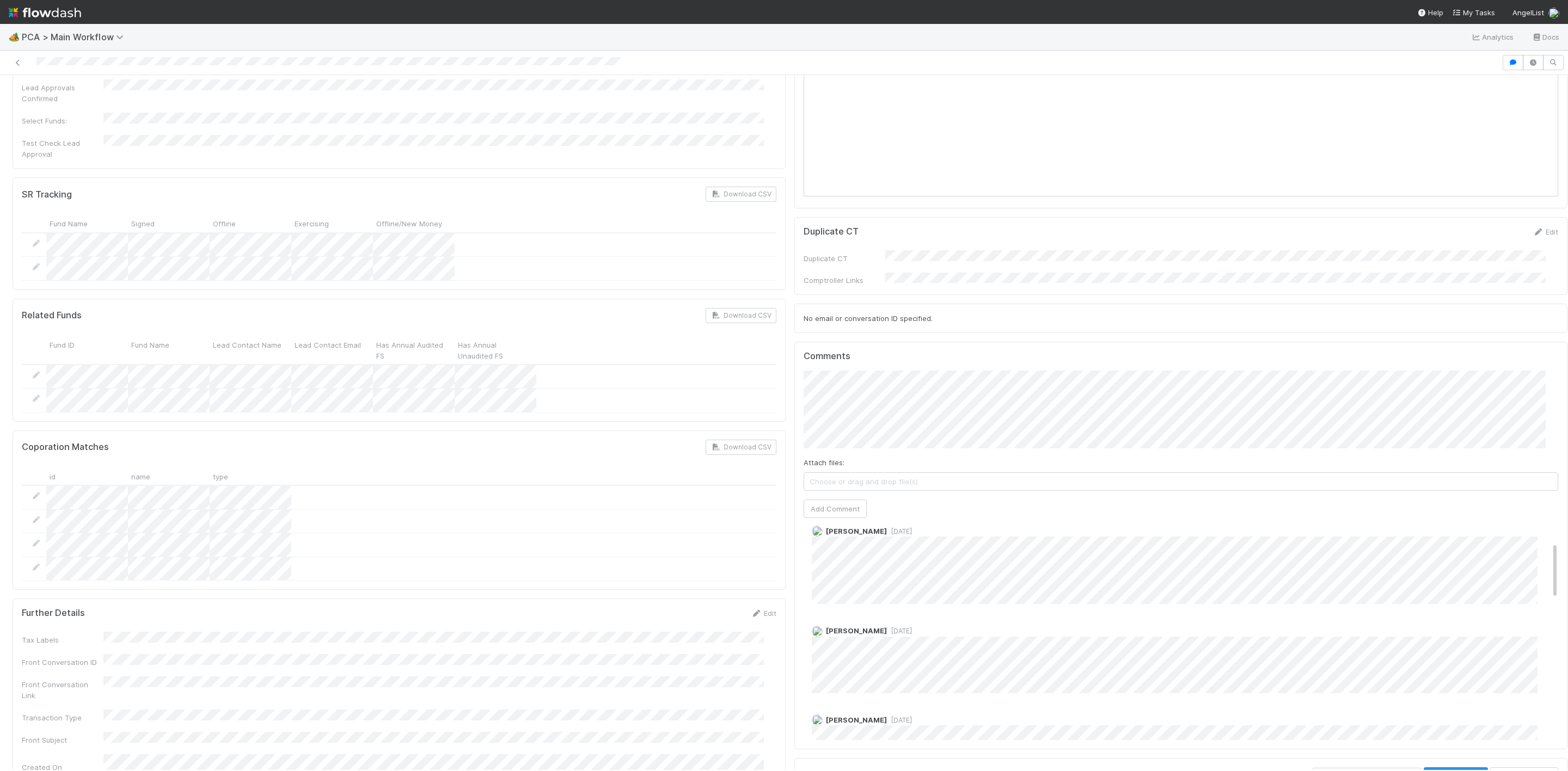
scroll to position [164, 0]
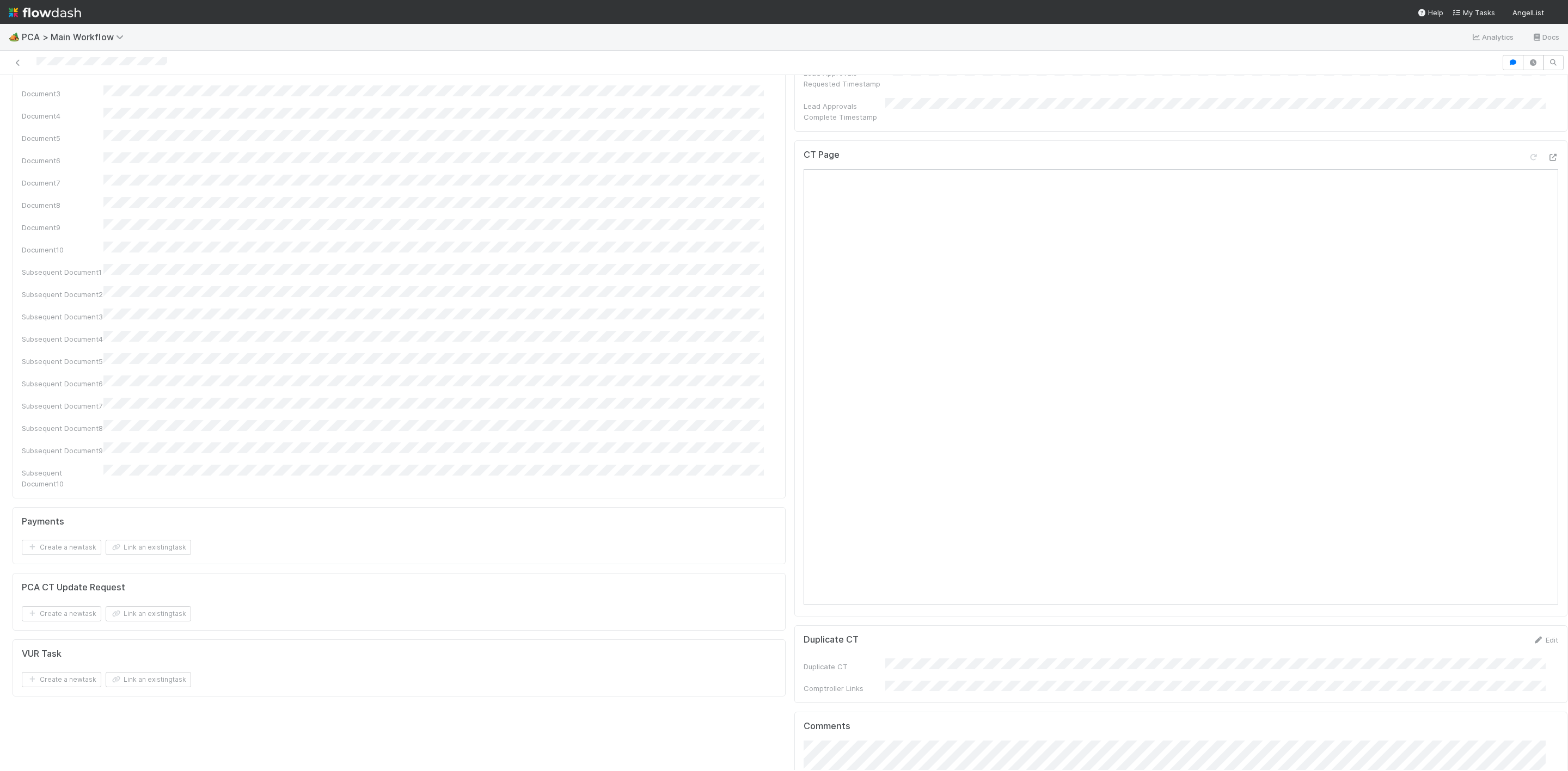
scroll to position [817, 0]
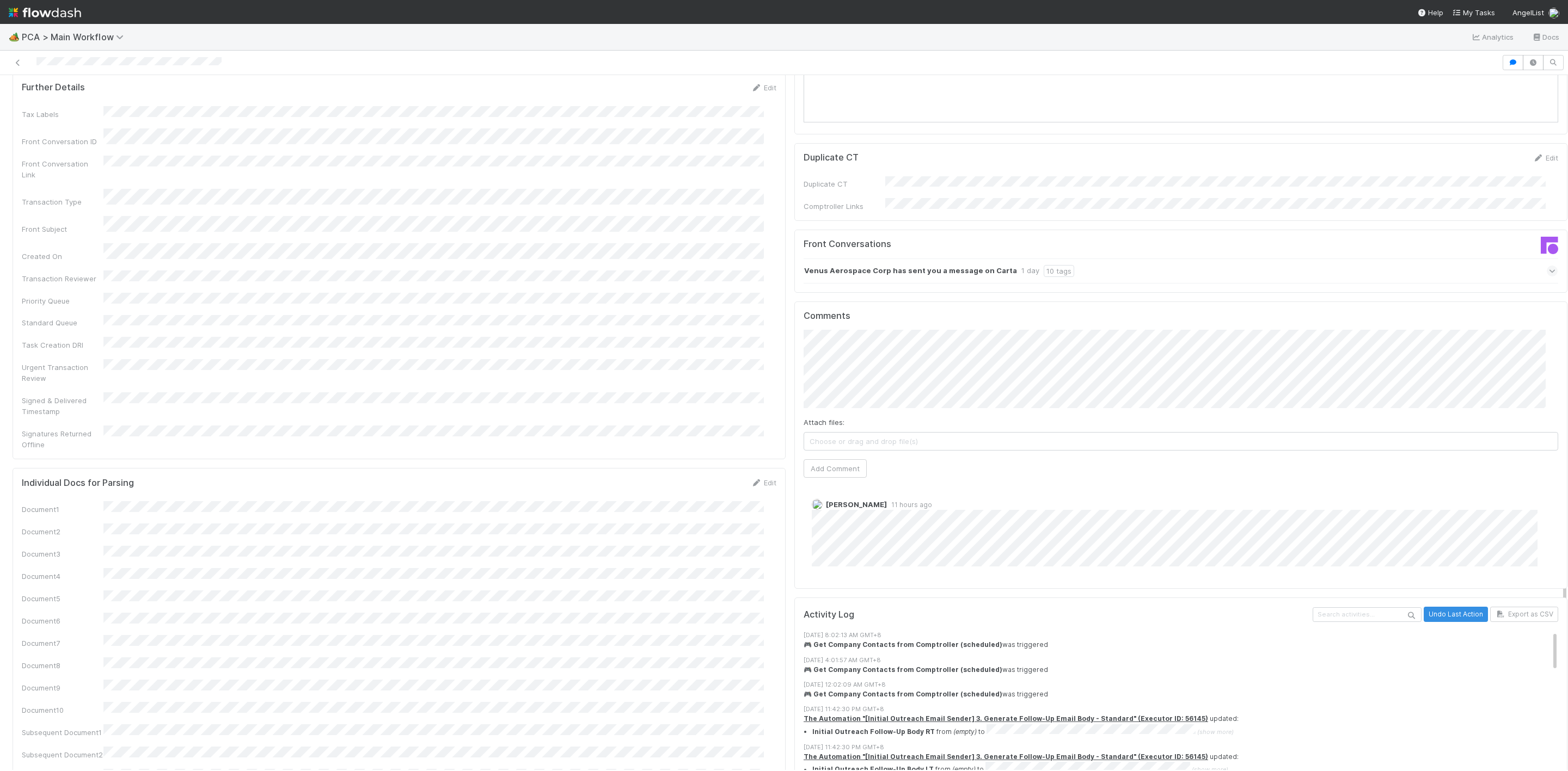
scroll to position [1388, 0]
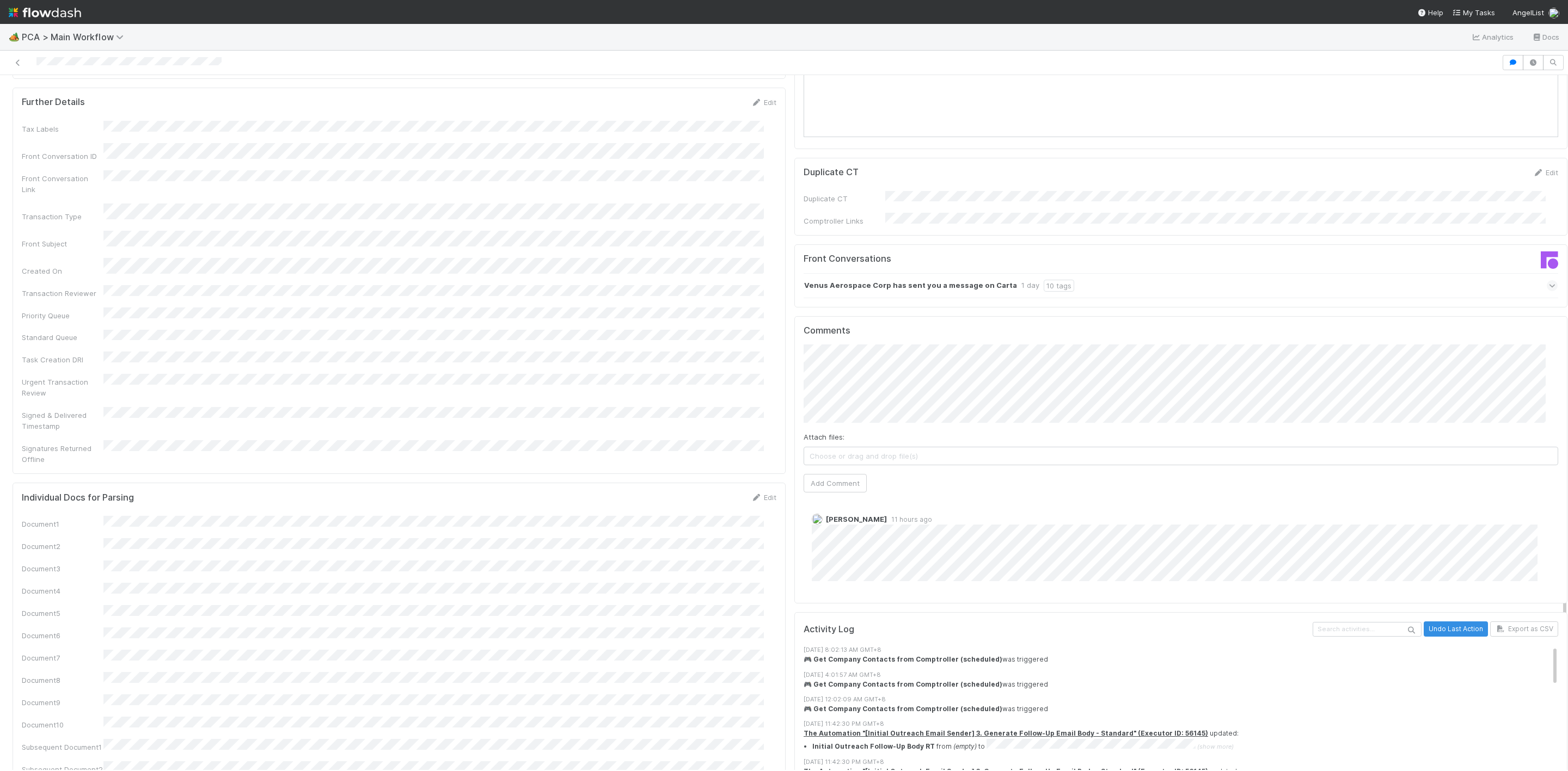
click at [819, 431] on div "Attach files: Choose or drag and drop file(s)" at bounding box center [1181, 448] width 755 height 34
click at [819, 447] on span "Choose or drag and drop file(s)" at bounding box center [1180, 456] width 754 height 18
click at [842, 474] on button "Add Comment" at bounding box center [835, 484] width 63 height 19
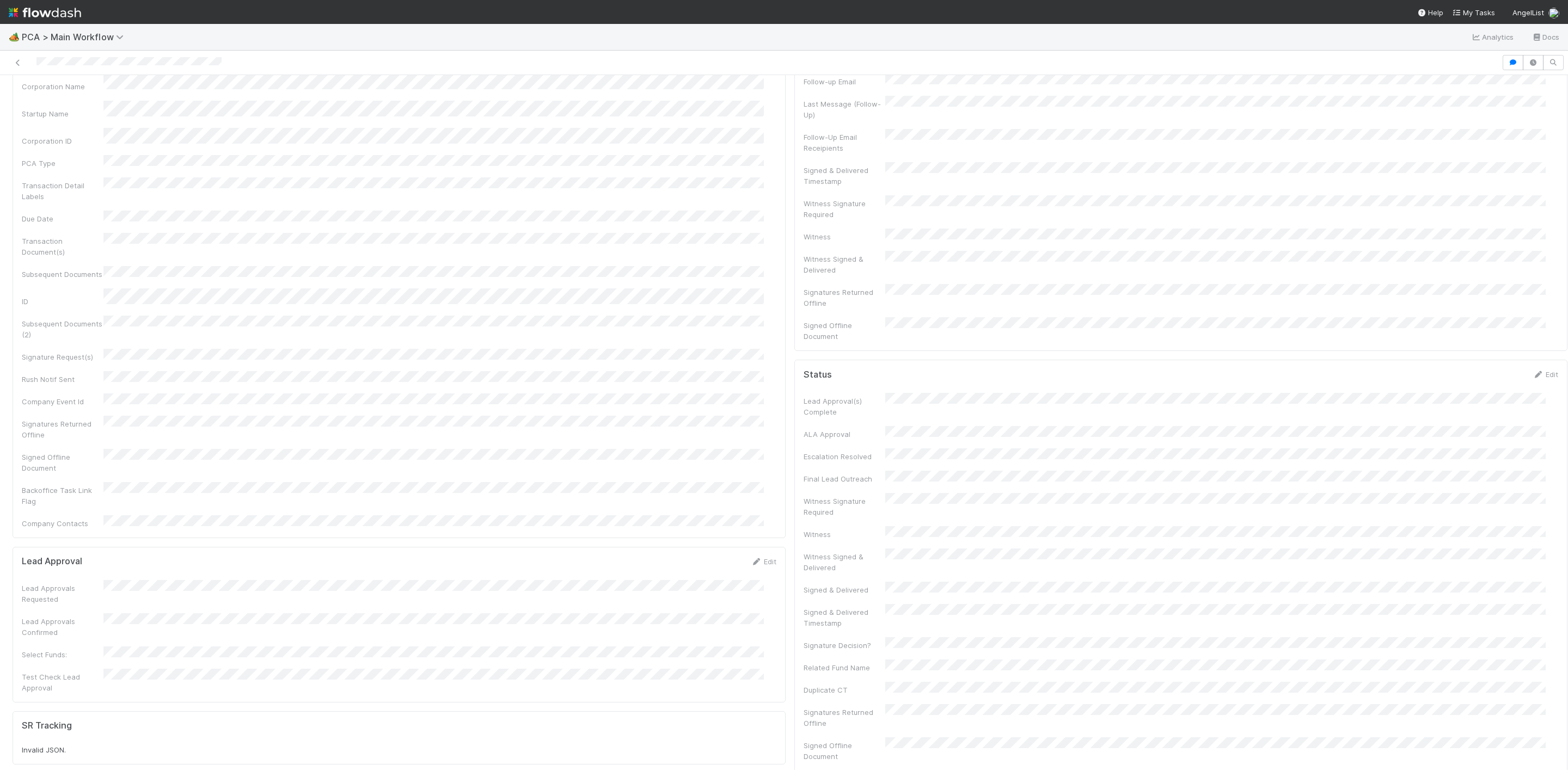
scroll to position [0, 0]
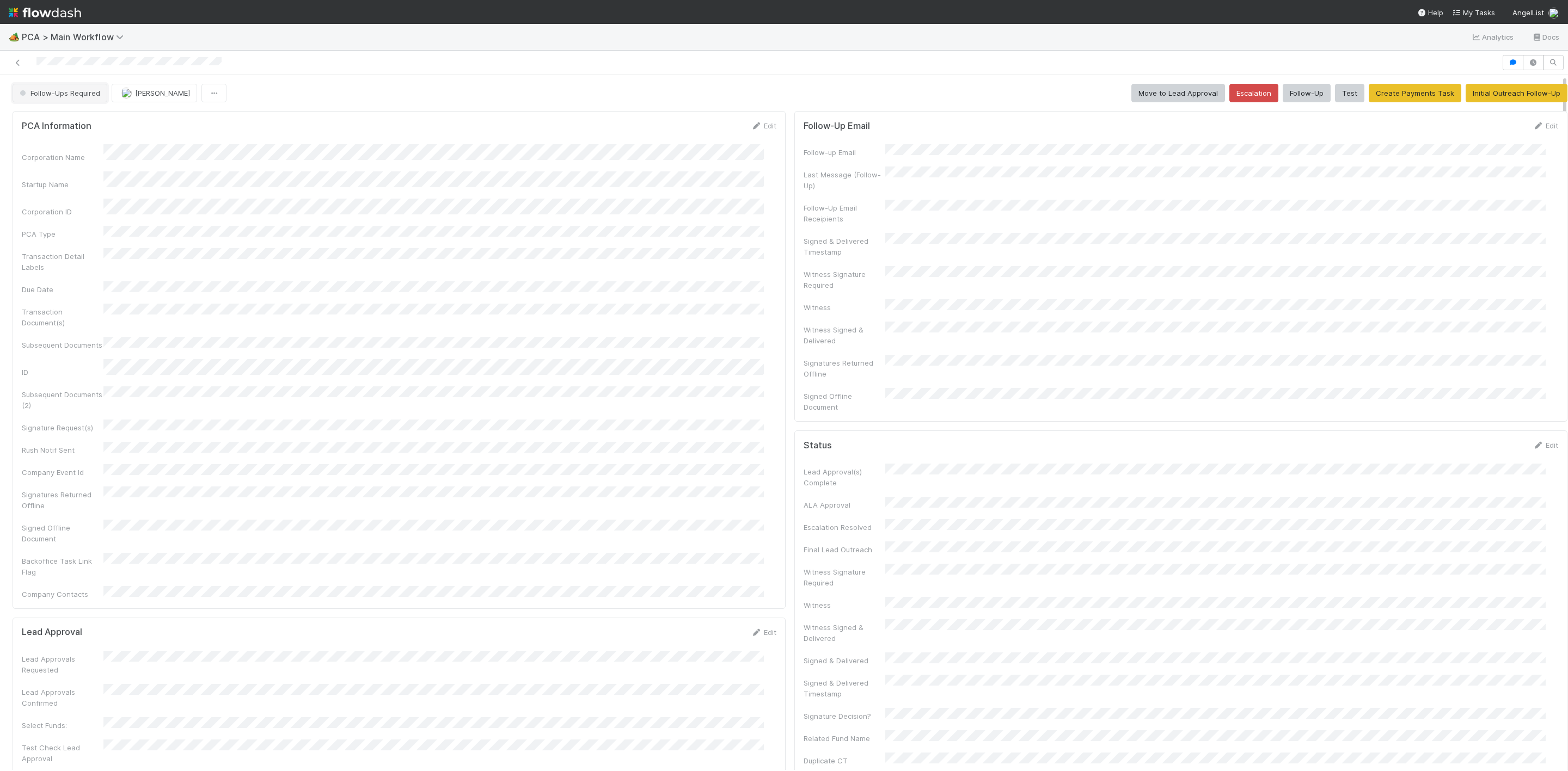
click at [75, 94] on span "Follow-Ups Required" at bounding box center [59, 93] width 82 height 8
click at [61, 118] on div "[MEDICAL_DATA]" at bounding box center [85, 122] width 153 height 20
